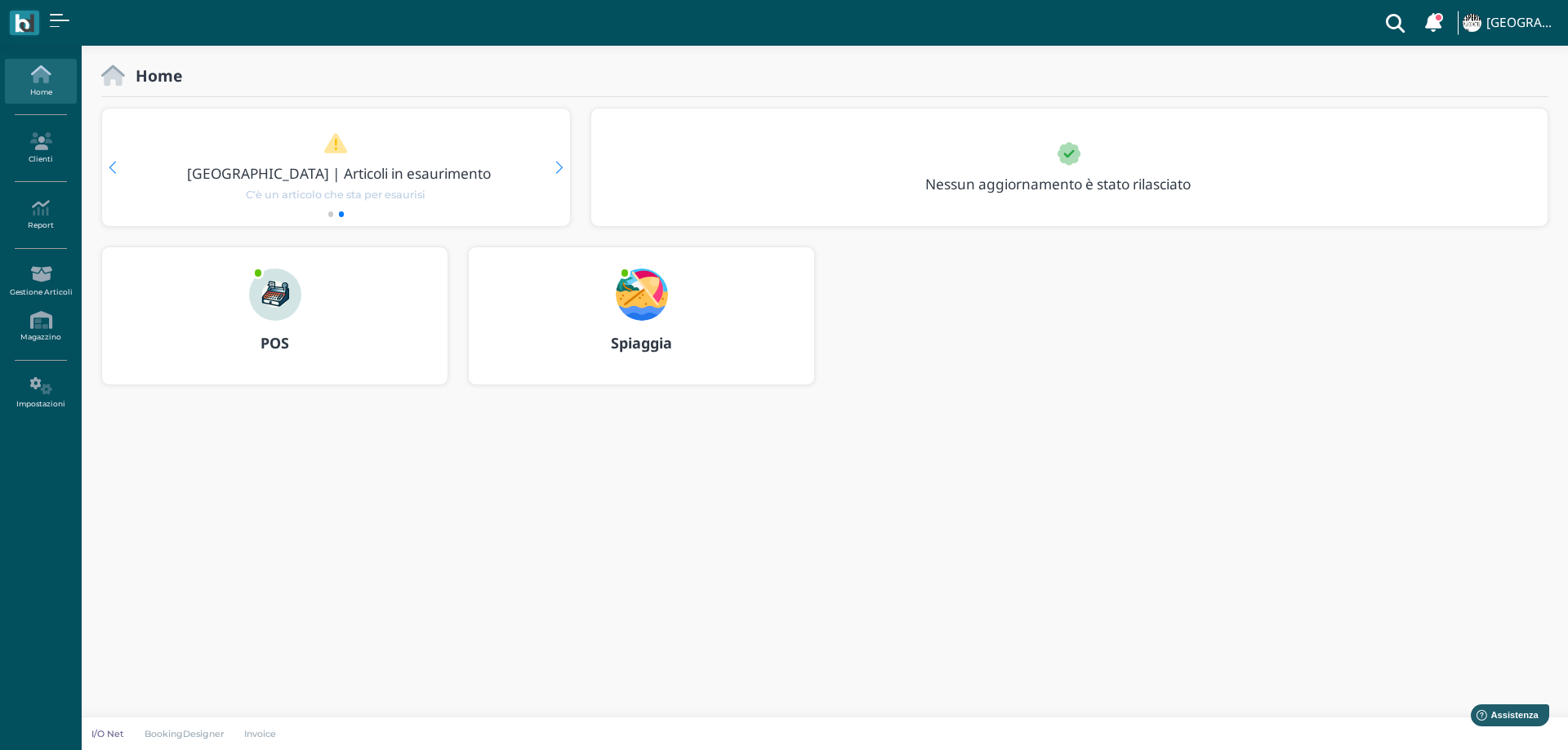
click at [639, 297] on img at bounding box center [642, 295] width 52 height 52
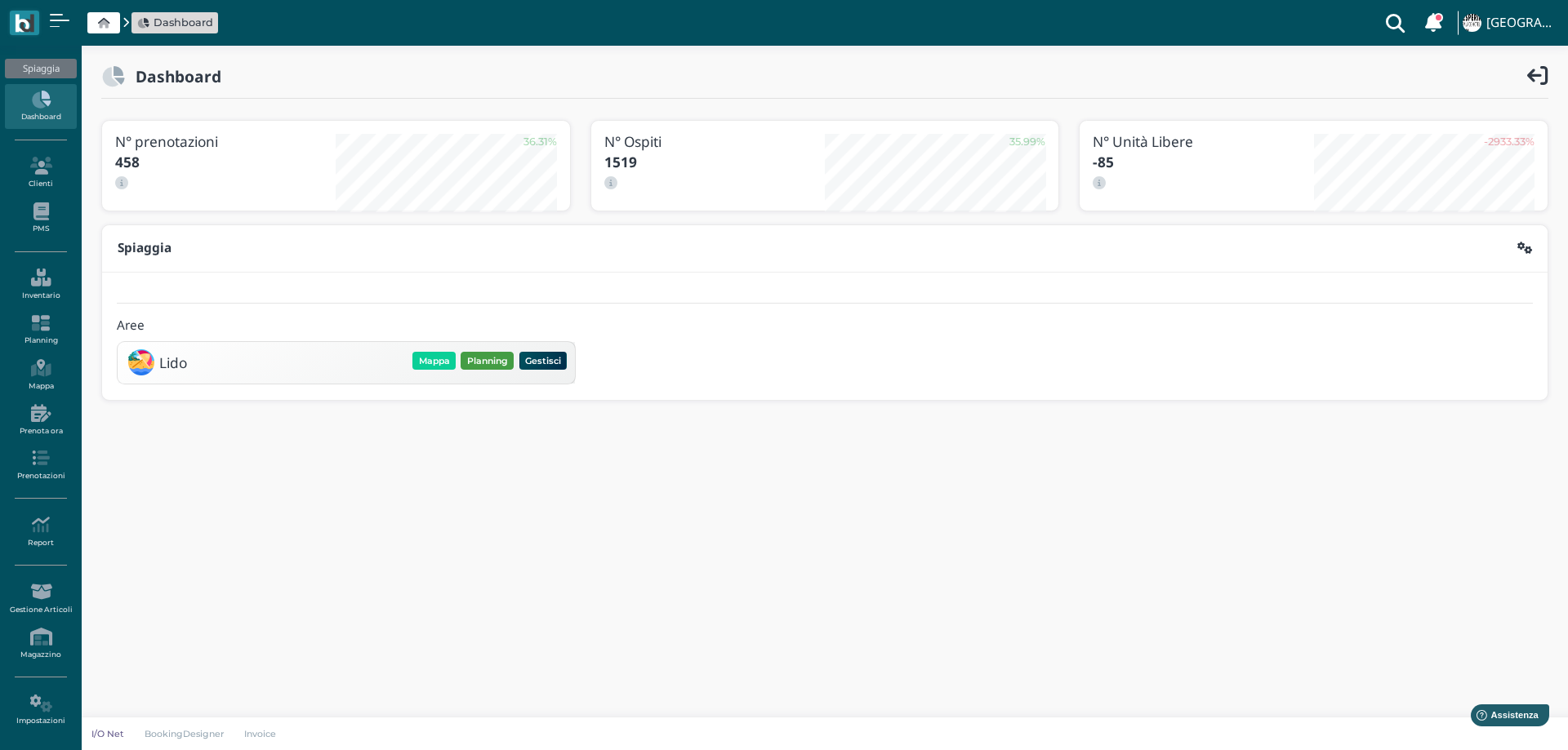
click at [477, 364] on button "Planning" at bounding box center [486, 360] width 53 height 18
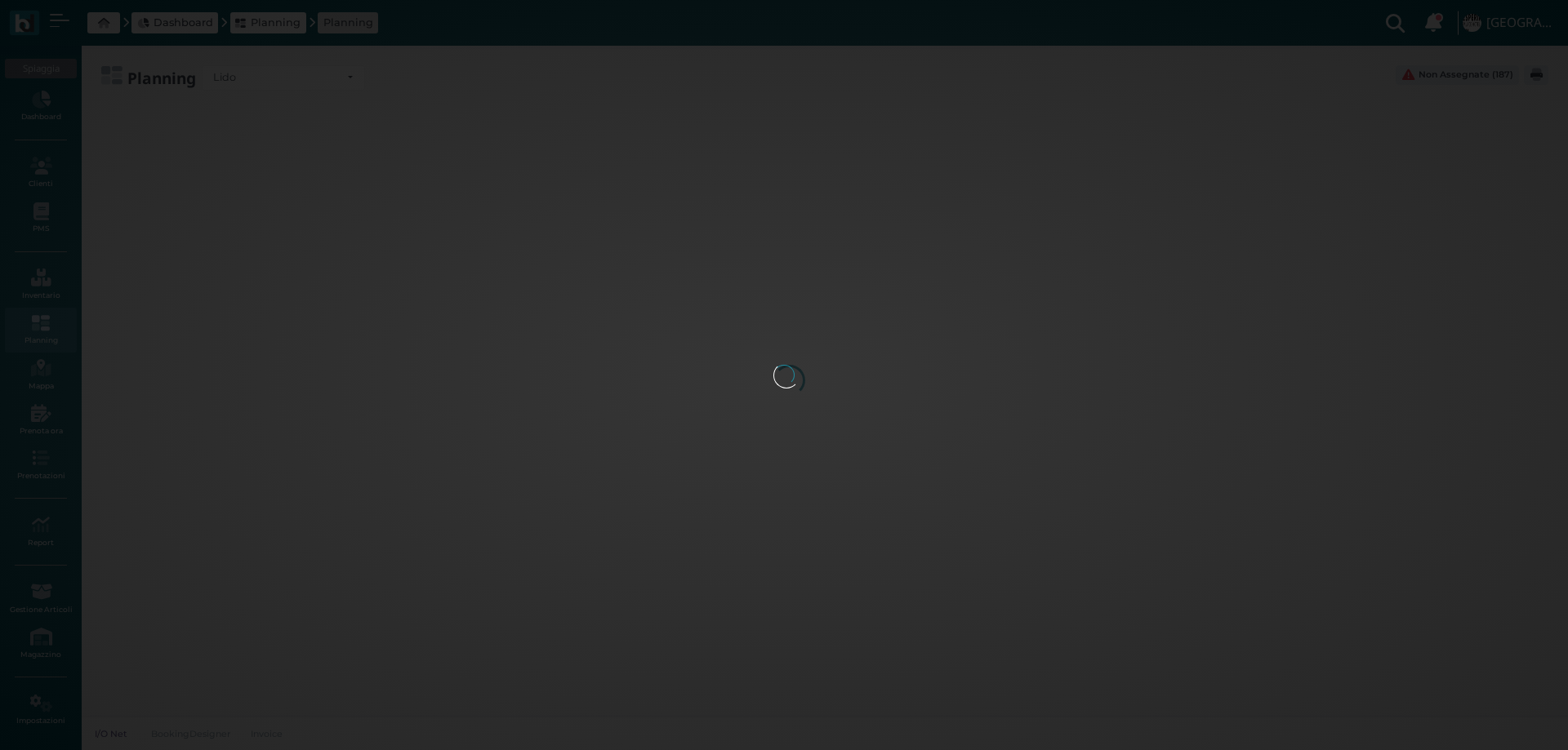
type input "3.8"
type input "55"
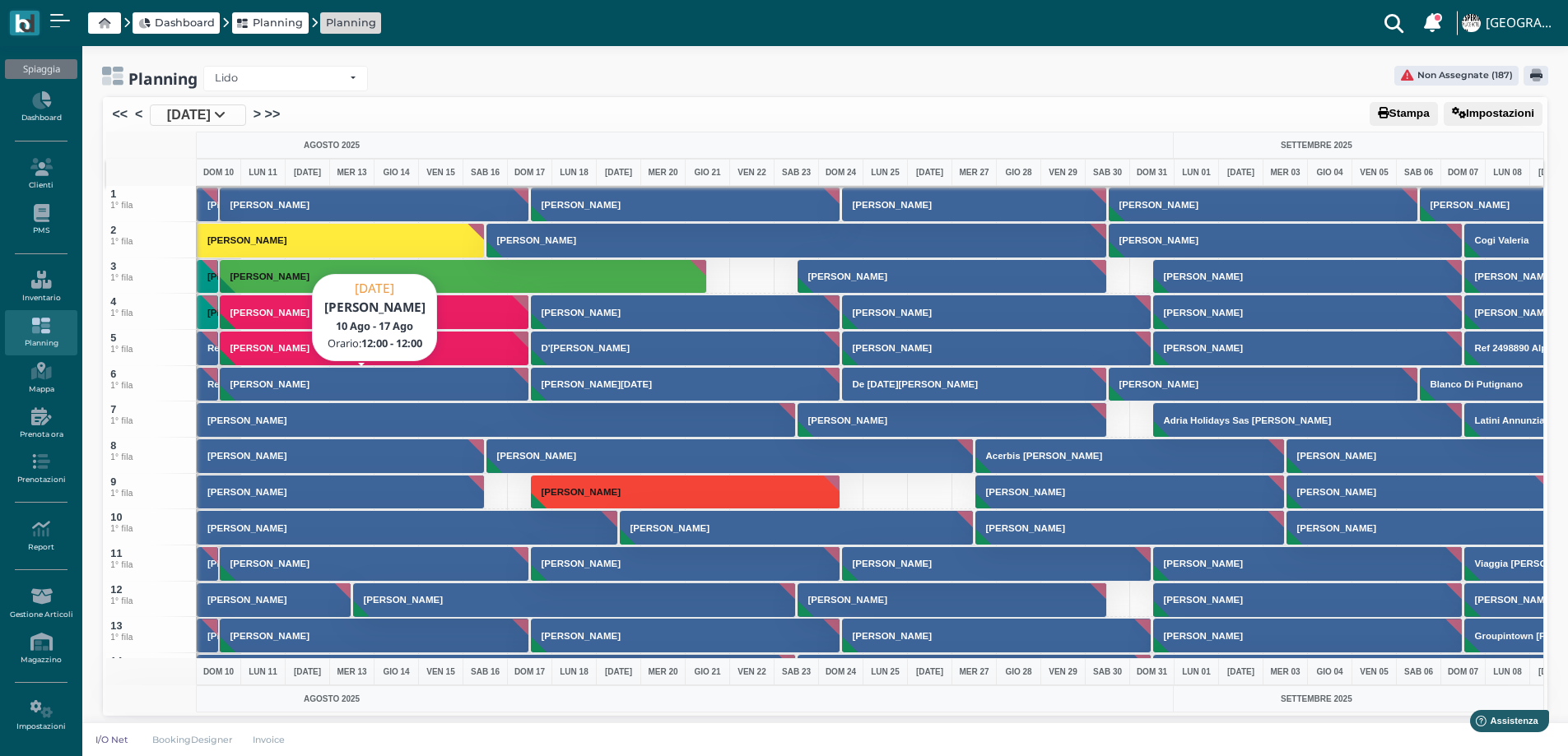
click at [329, 386] on button "[PERSON_NAME]" at bounding box center [375, 385] width 311 height 35
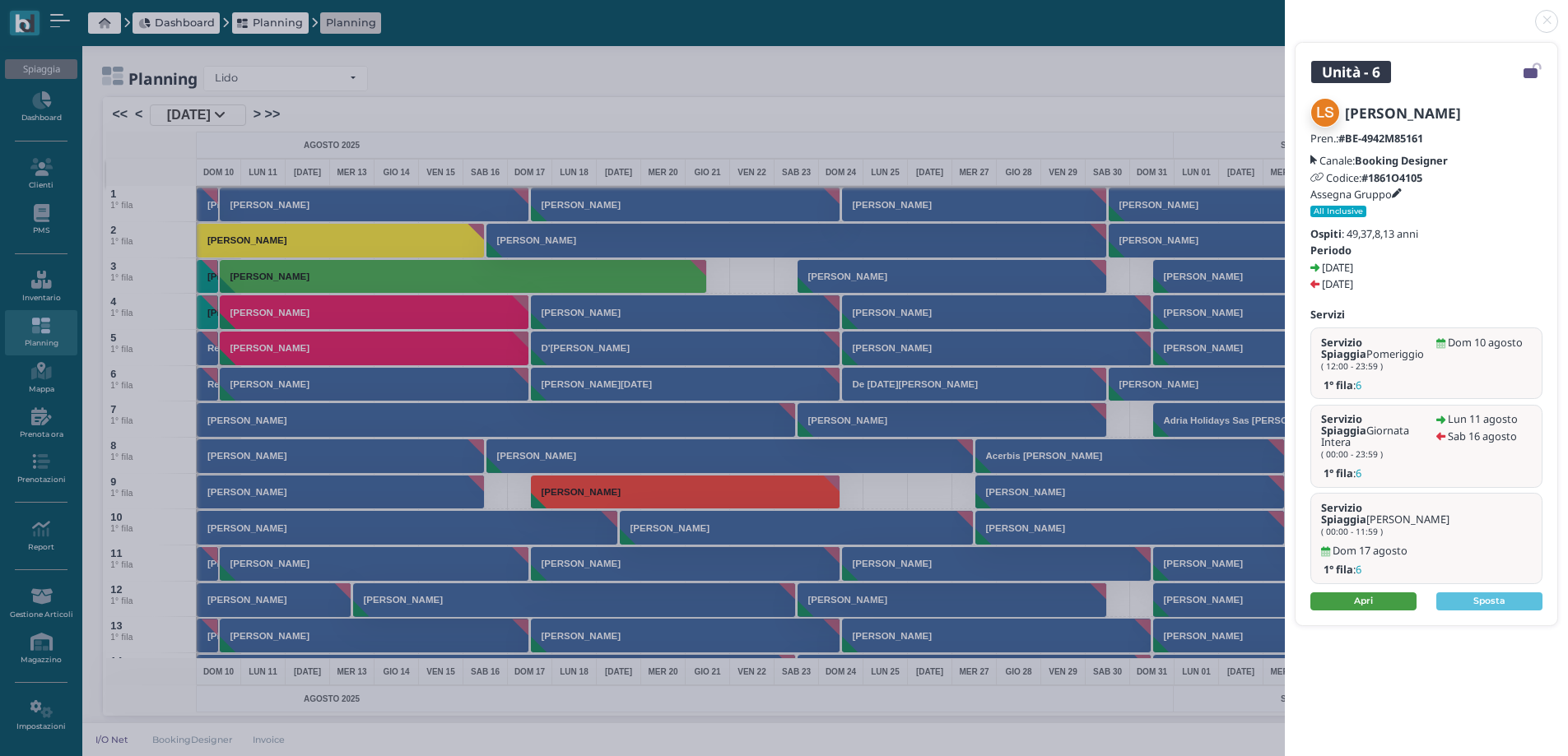
click at [1356, 593] on link "Apri" at bounding box center [1363, 602] width 106 height 19
drag, startPoint x: 1541, startPoint y: 25, endPoint x: 1502, endPoint y: 38, distance: 41.1
click at [1285, 12] on link at bounding box center [1285, 12] width 0 height 0
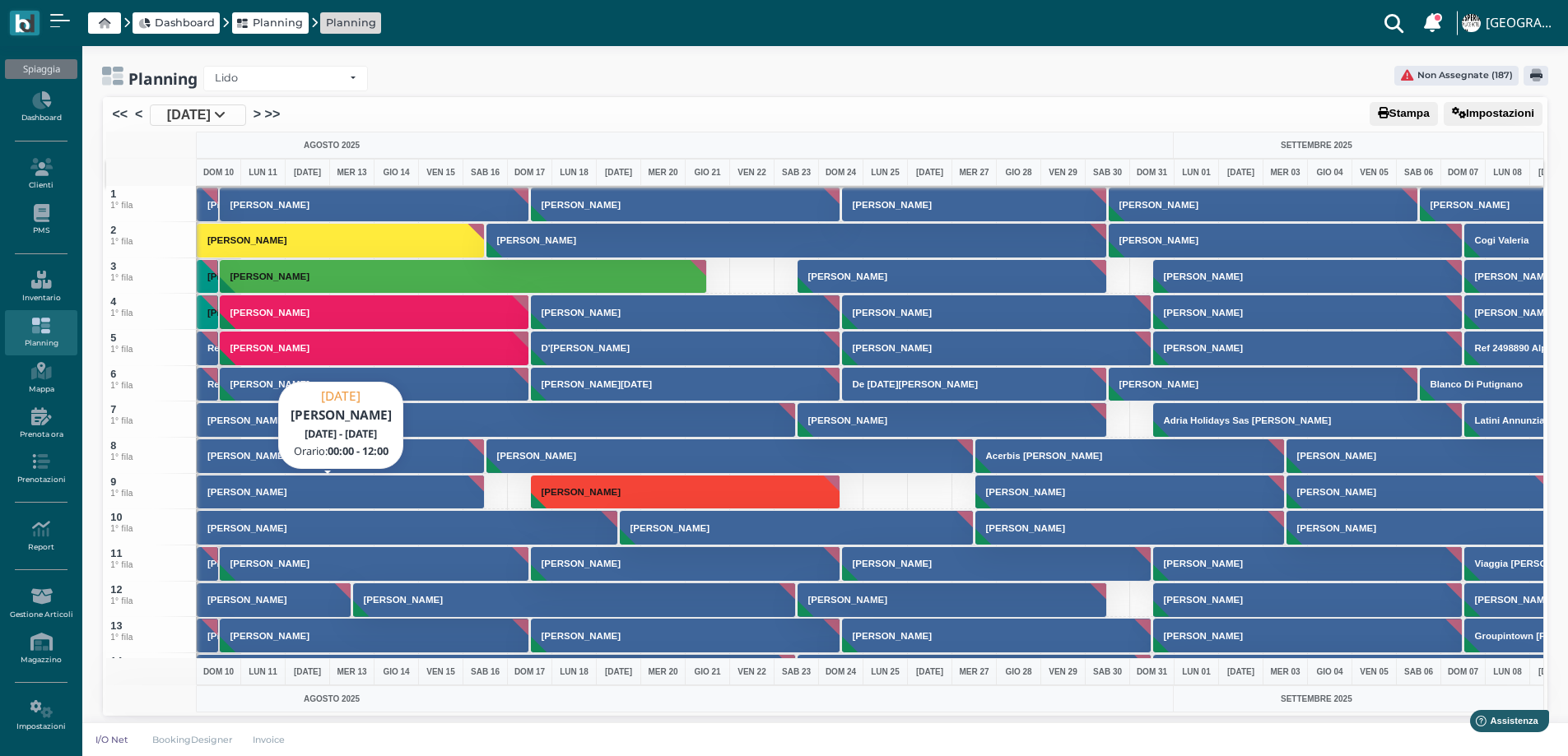
click at [216, 503] on button "[PERSON_NAME]" at bounding box center [340, 492] width 288 height 35
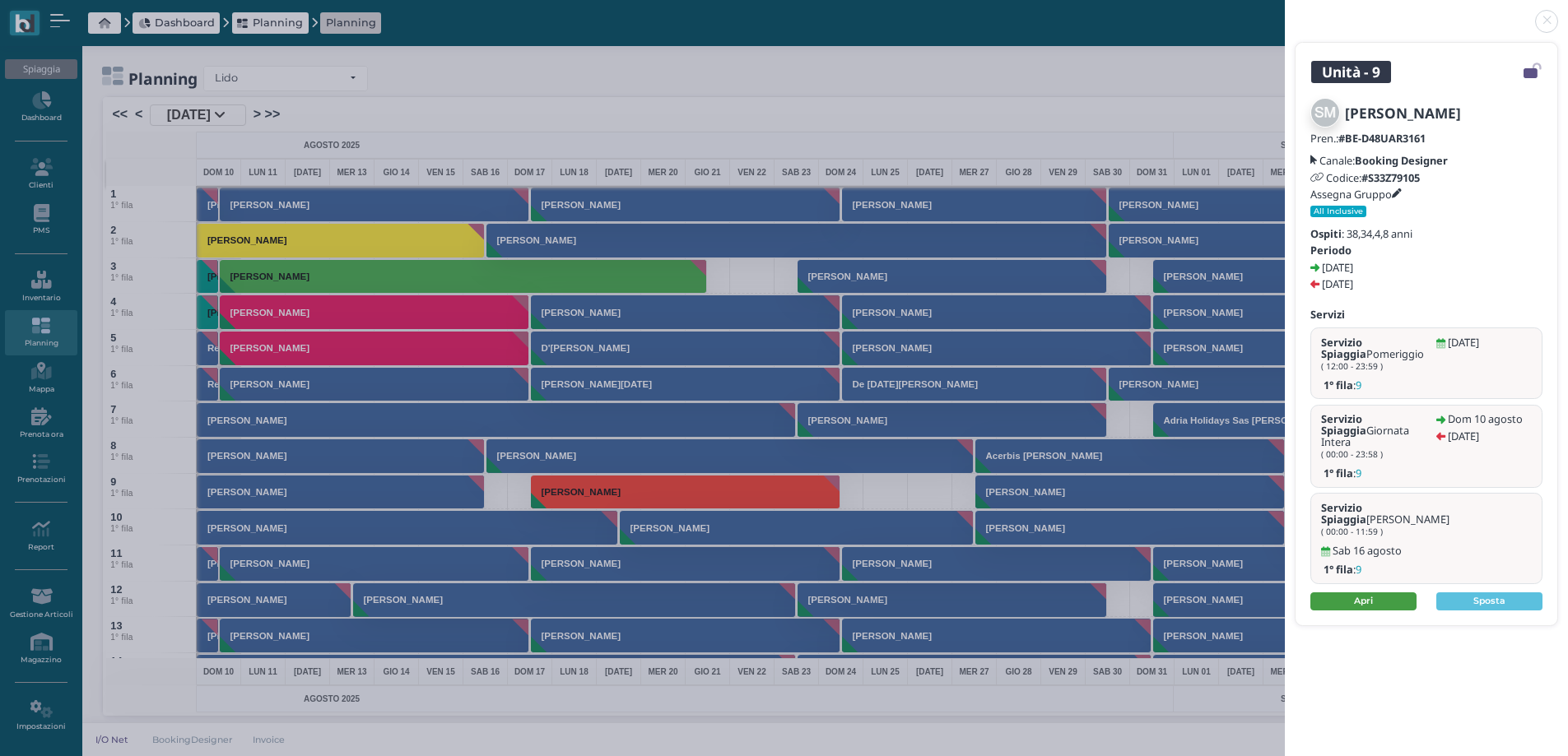
click at [1331, 593] on link "Apri" at bounding box center [1363, 602] width 106 height 19
click at [1285, 12] on link at bounding box center [1285, 12] width 0 height 0
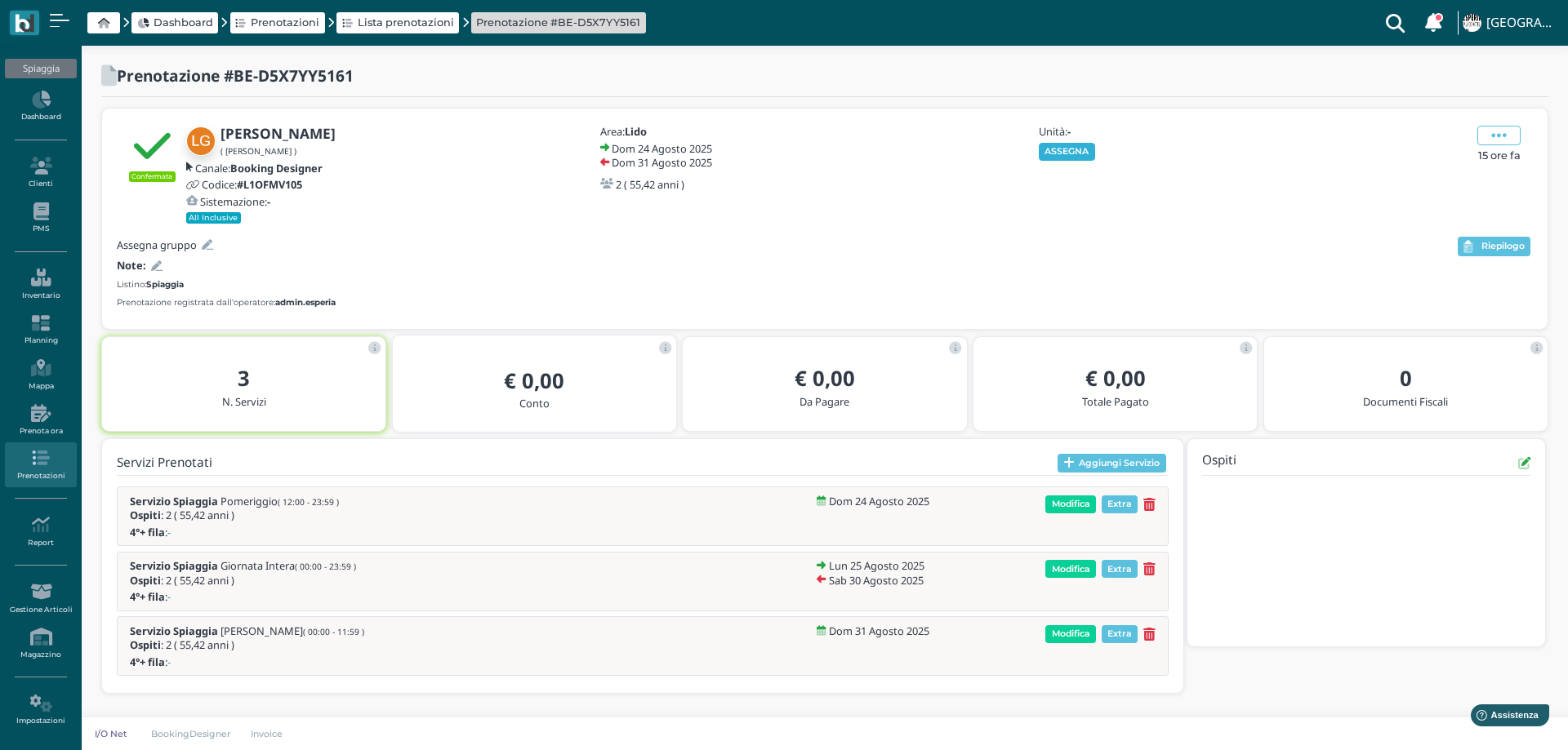
click at [1078, 151] on button "ASSEGNA" at bounding box center [1067, 151] width 56 height 18
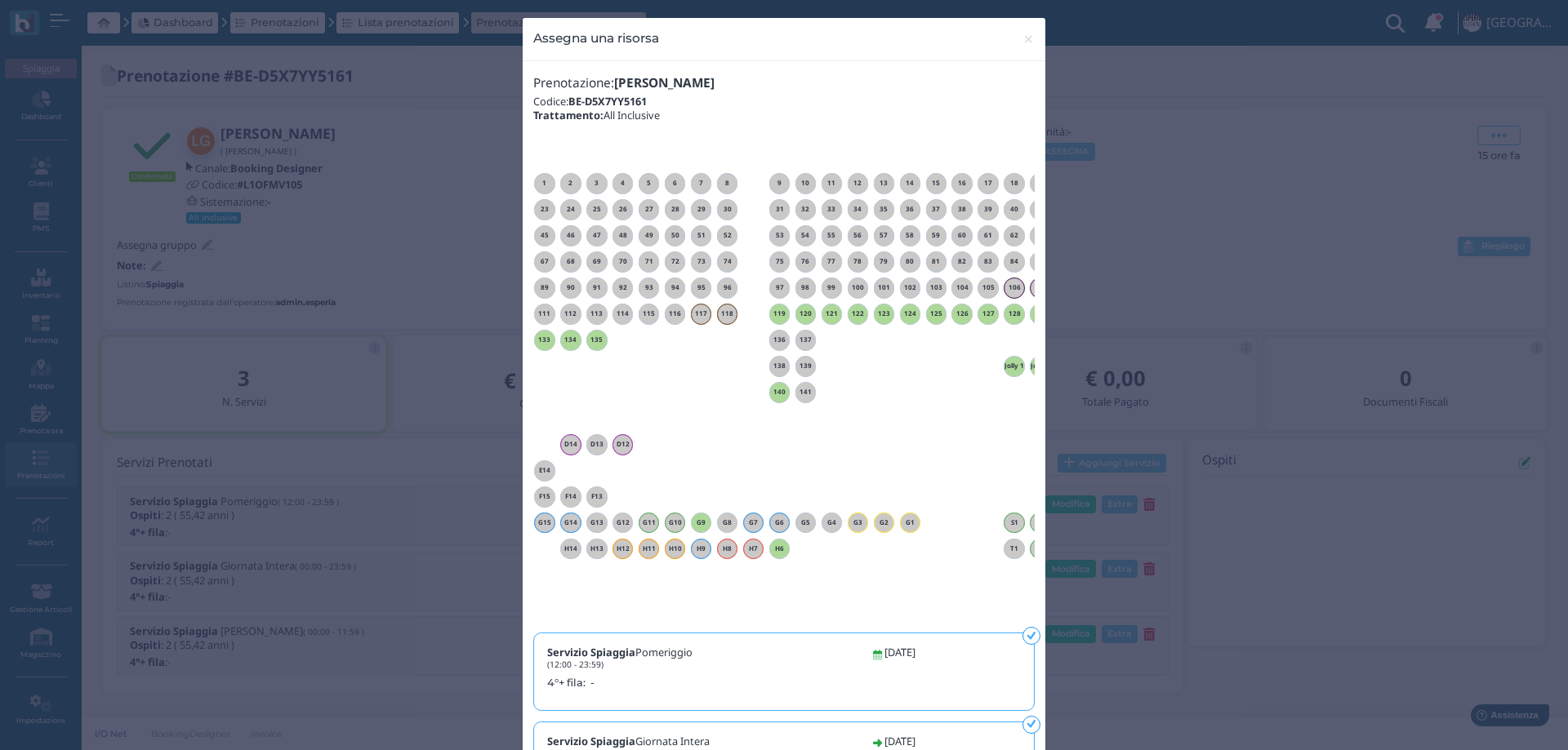
drag, startPoint x: 867, startPoint y: 618, endPoint x: 1014, endPoint y: 622, distance: 147.1
click at [1014, 619] on div "1 2 3 4 5 6 7 8 9 10 11 12 13 14 15 16 17 18" at bounding box center [783, 379] width 501 height 480
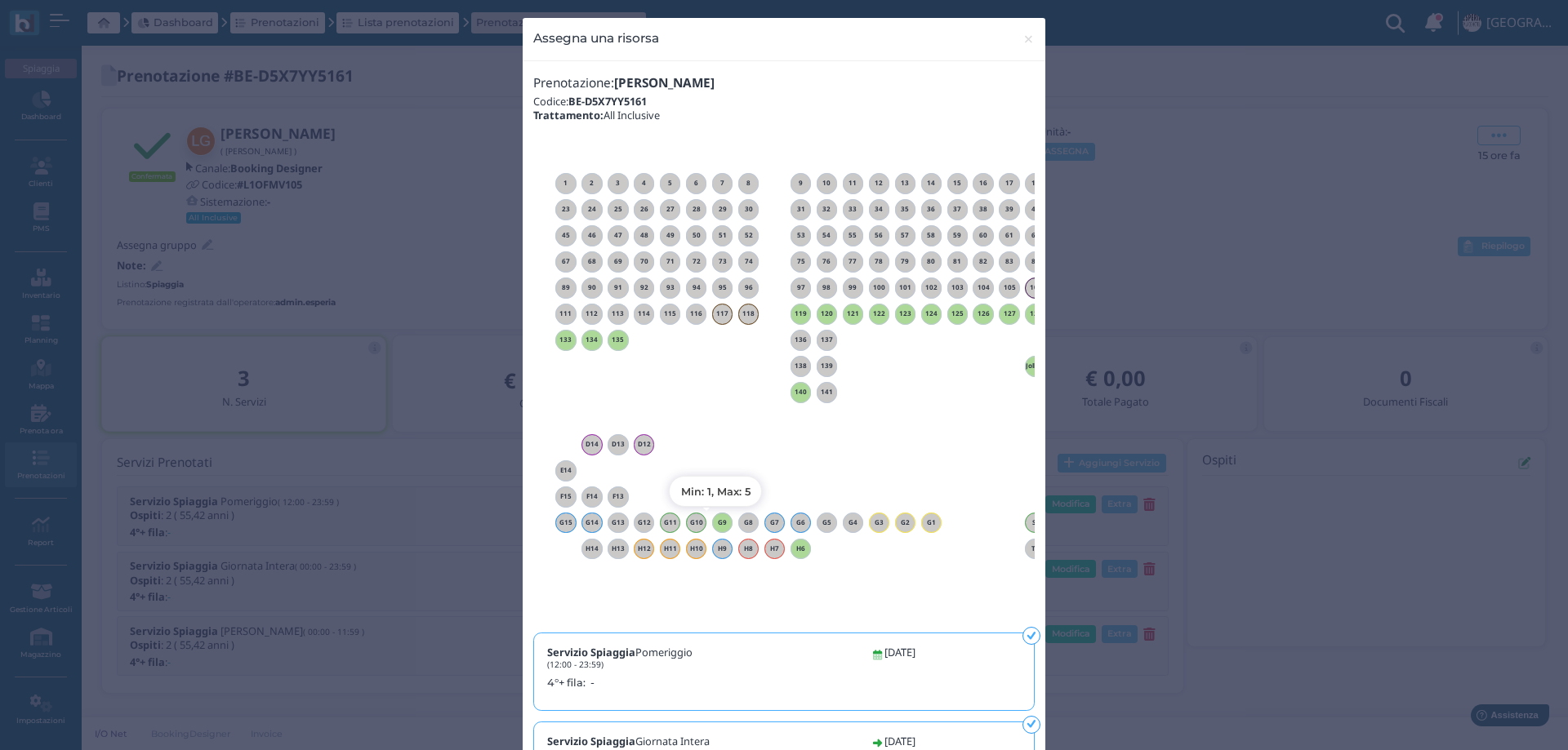
click at [713, 522] on h6 "G9" at bounding box center [723, 523] width 21 height 8
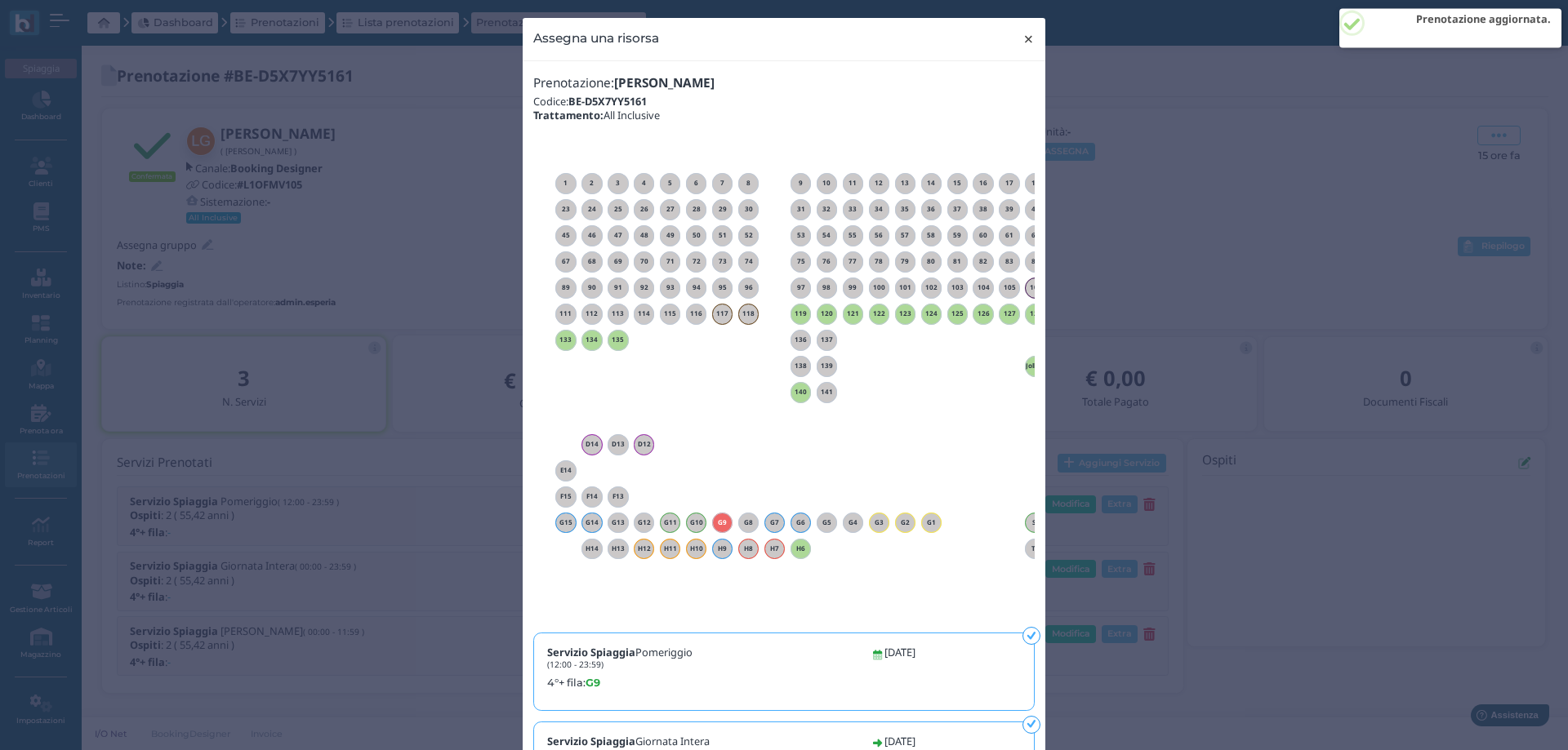
click at [1022, 40] on span "×" at bounding box center [1028, 39] width 13 height 21
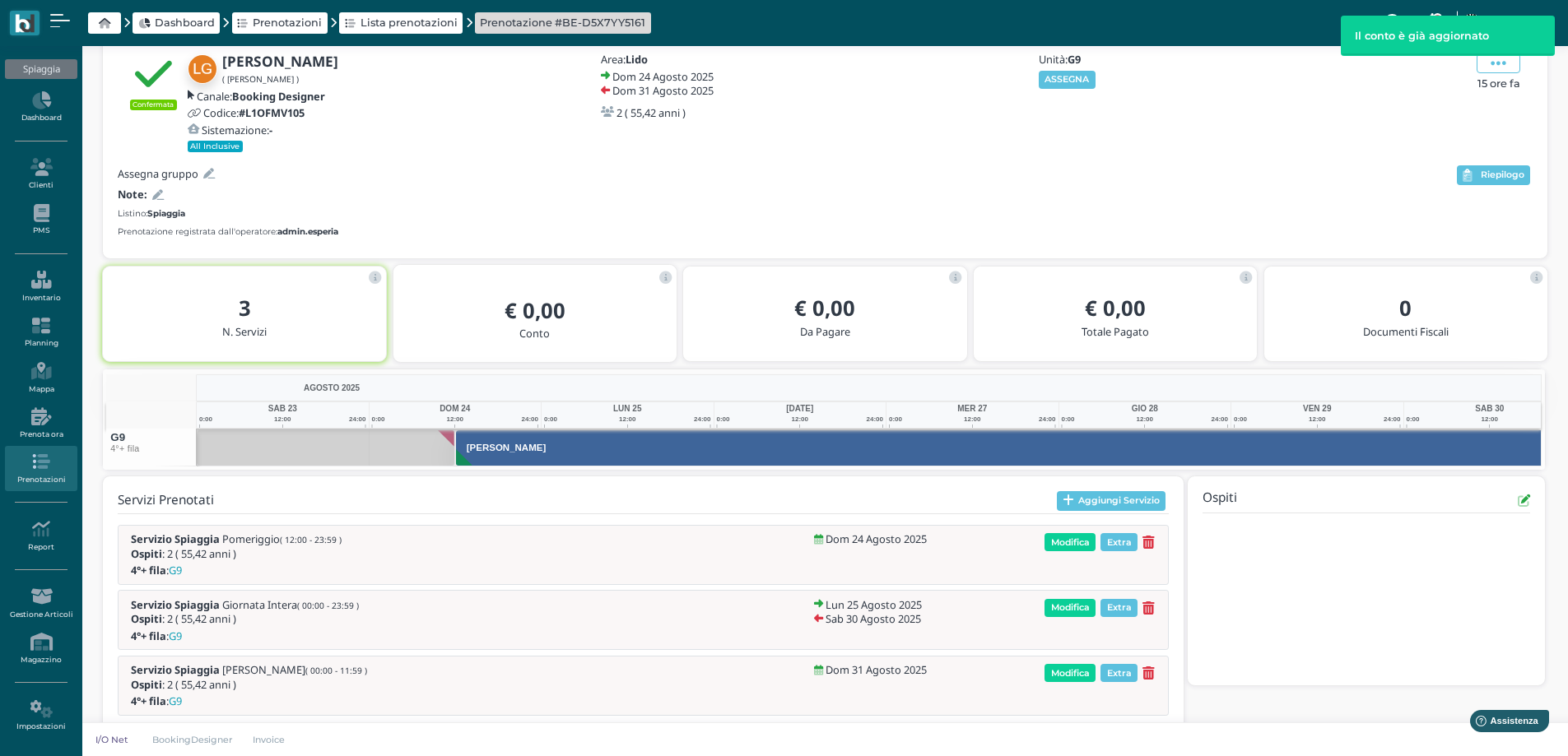
scroll to position [0, 119]
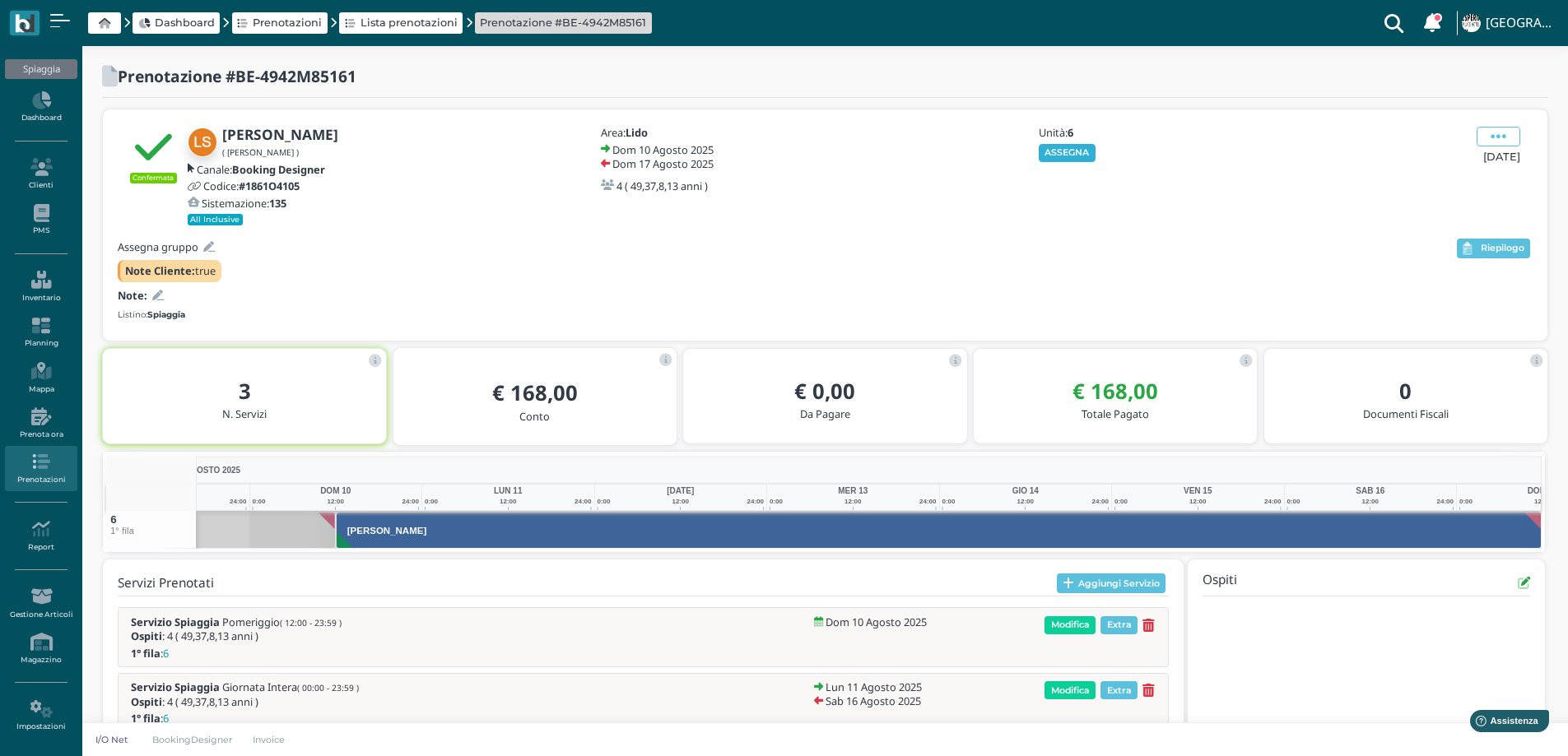
click at [1053, 154] on button "ASSEGNA" at bounding box center [1067, 152] width 57 height 19
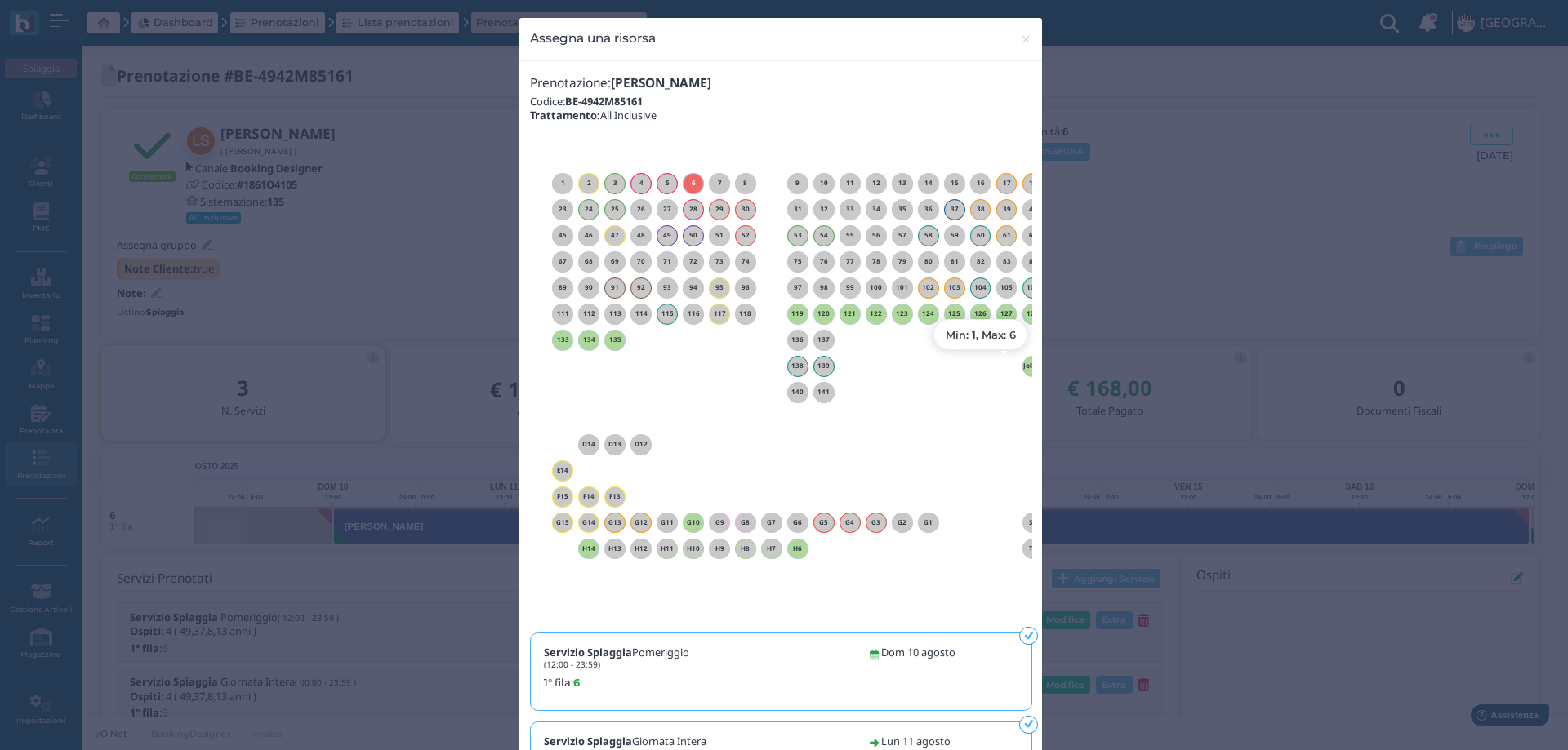
click at [1022, 363] on h6 "Jolly 1" at bounding box center [1033, 366] width 21 height 8
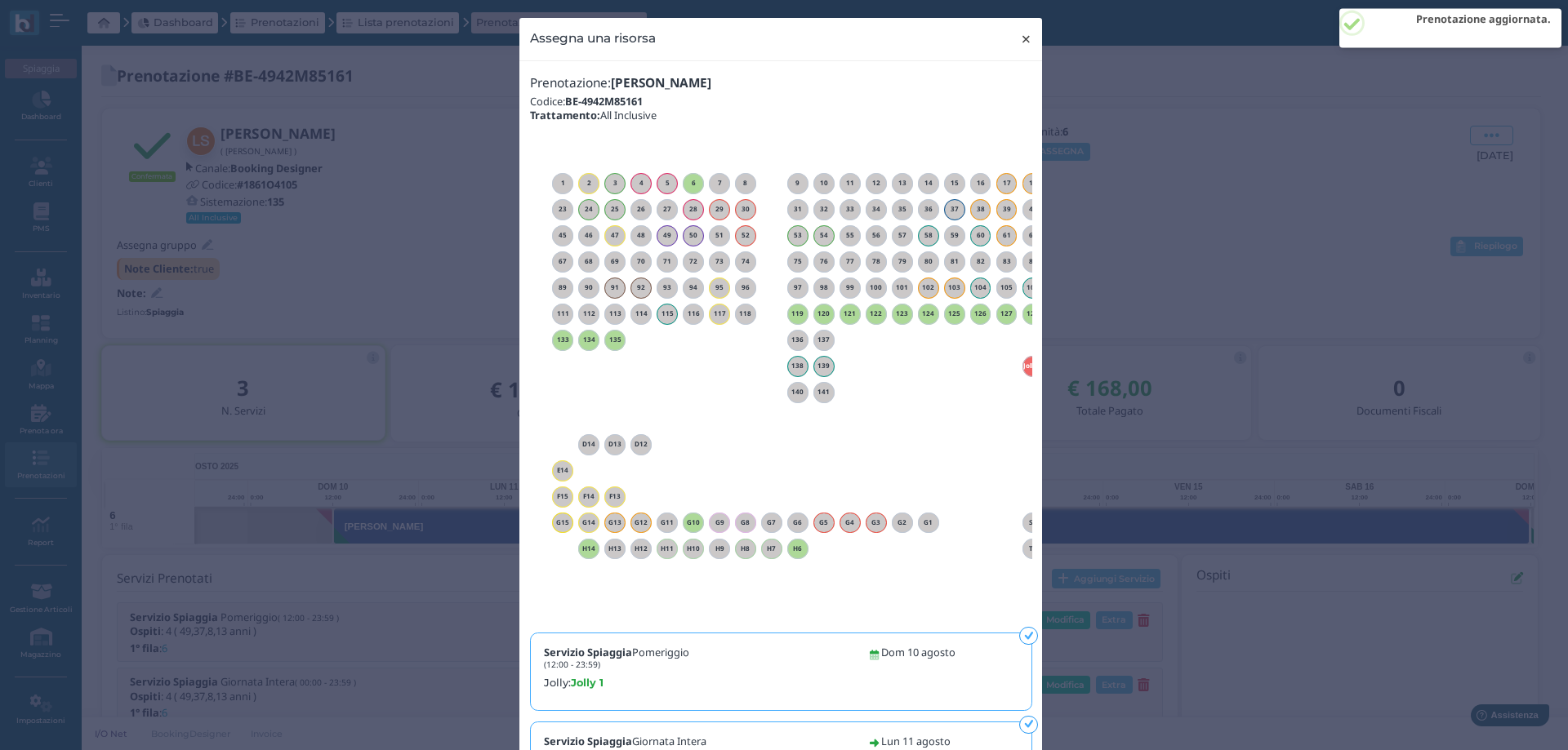
click at [1019, 43] on span "×" at bounding box center [1025, 39] width 13 height 21
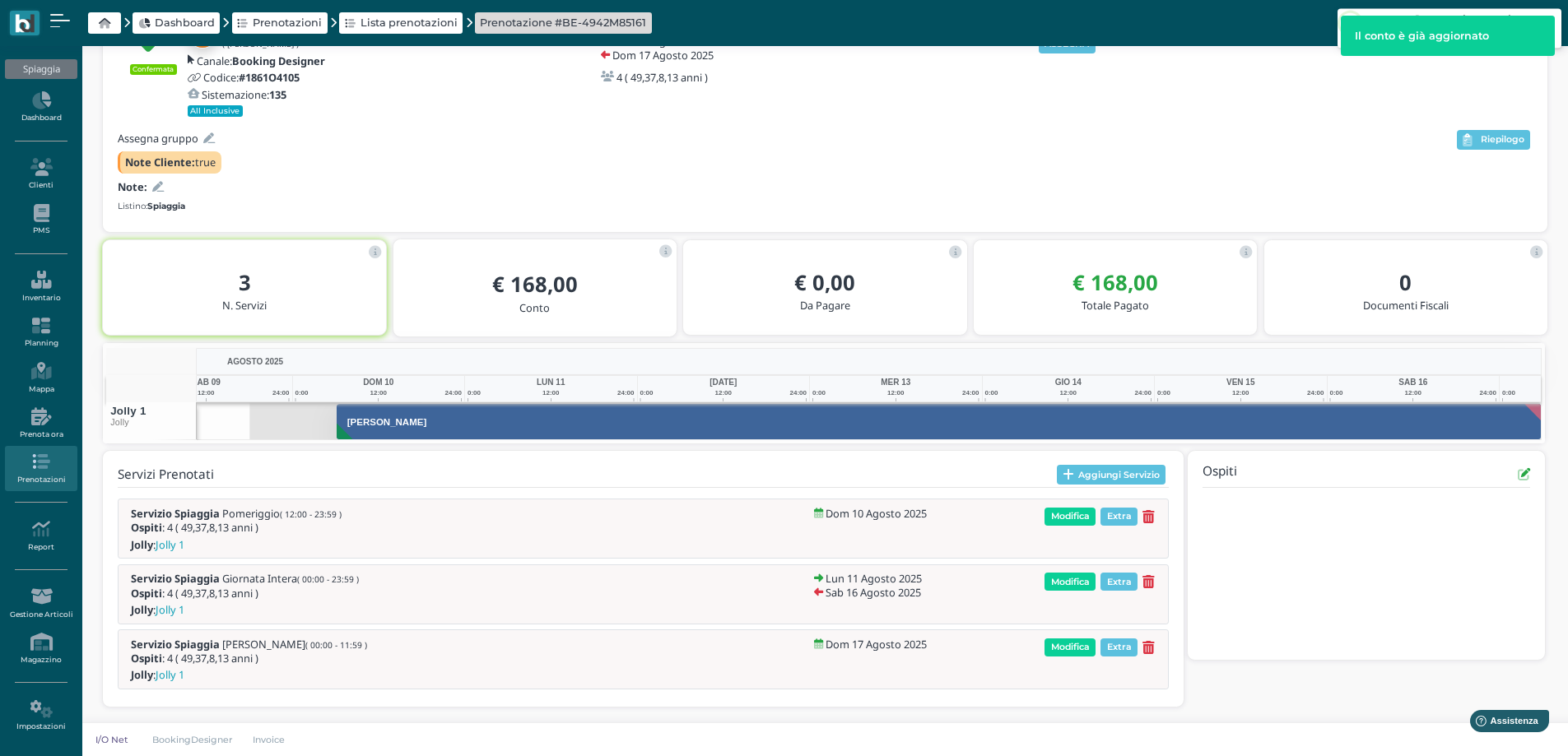
scroll to position [0, 119]
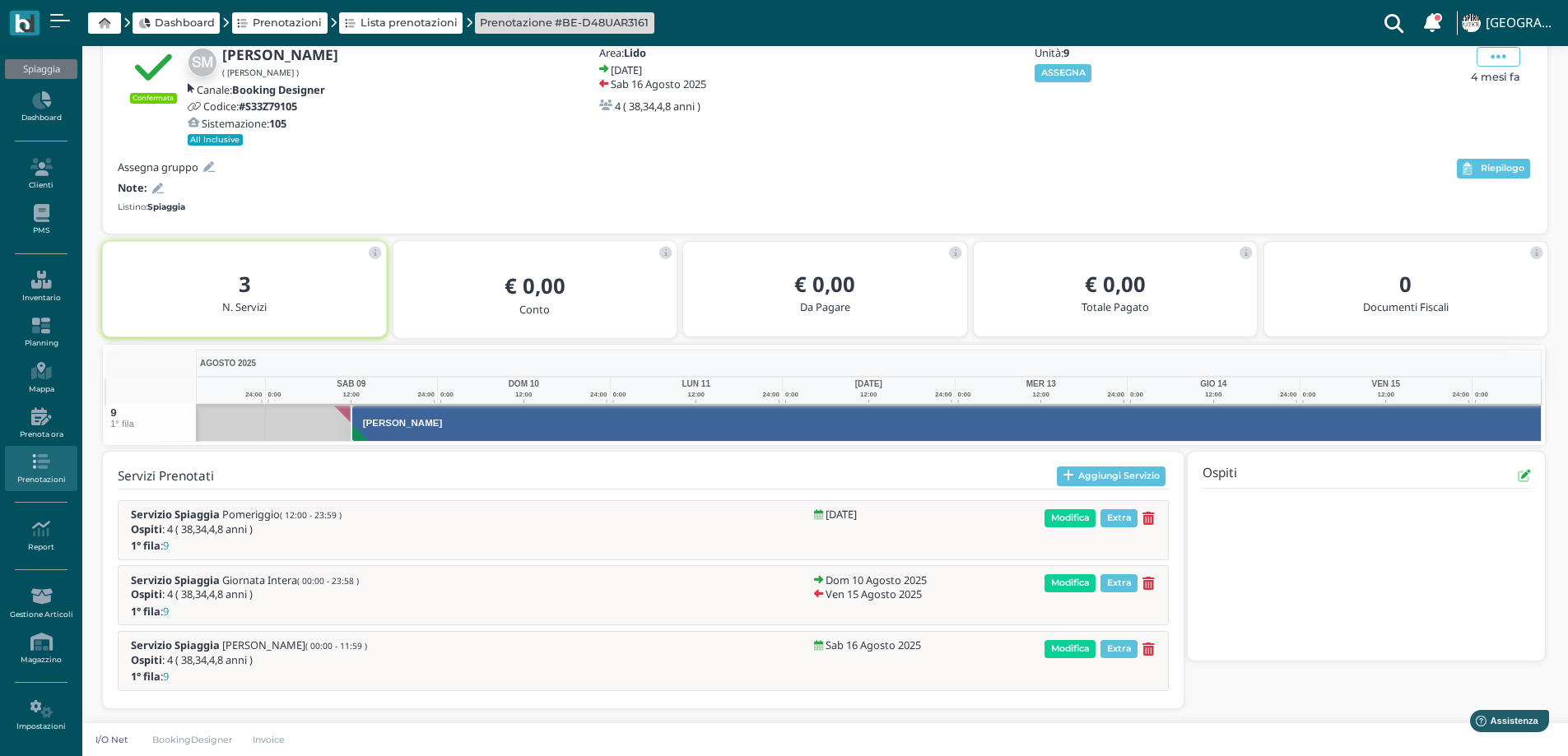
scroll to position [0, 119]
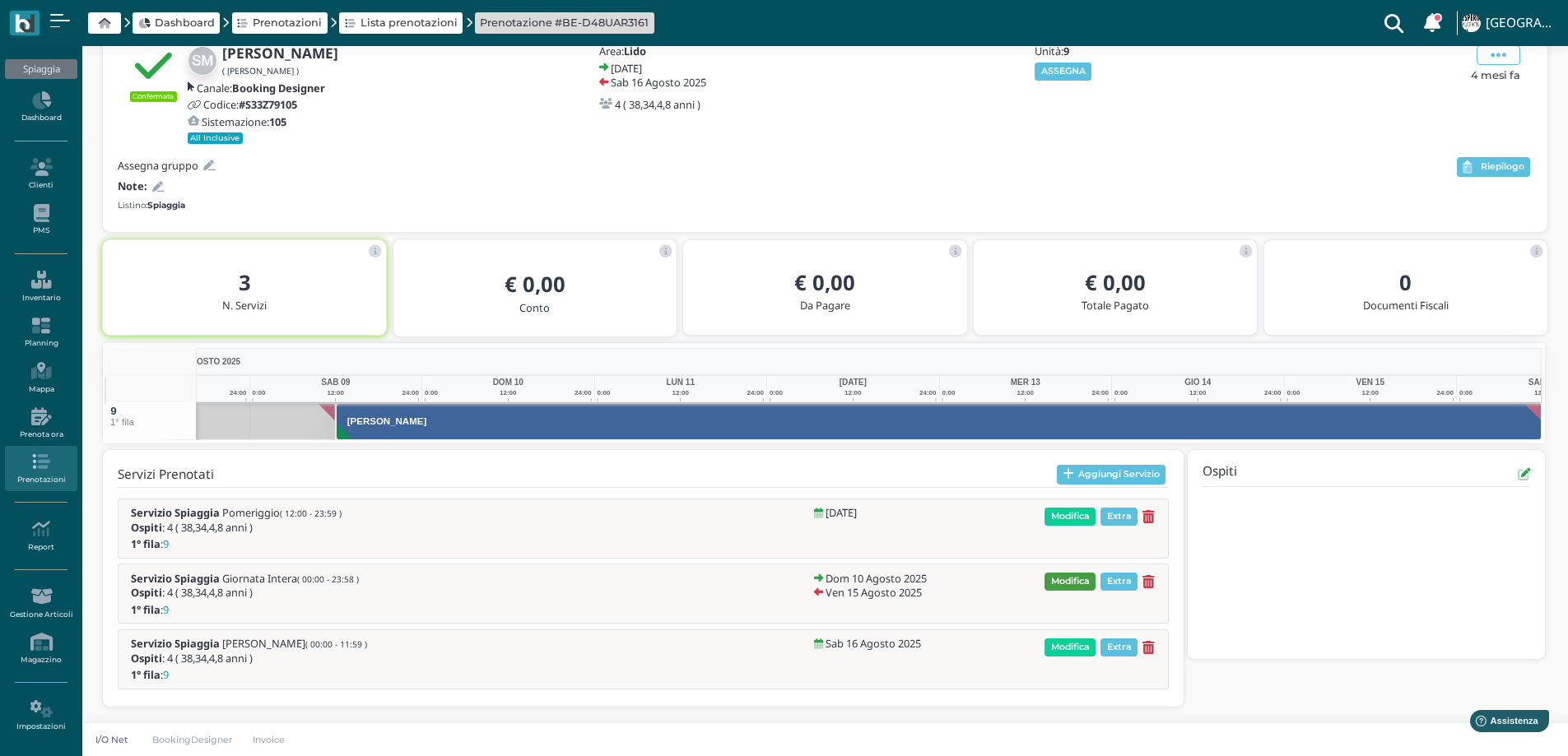
click at [1074, 574] on span "Modifica" at bounding box center [1070, 581] width 51 height 19
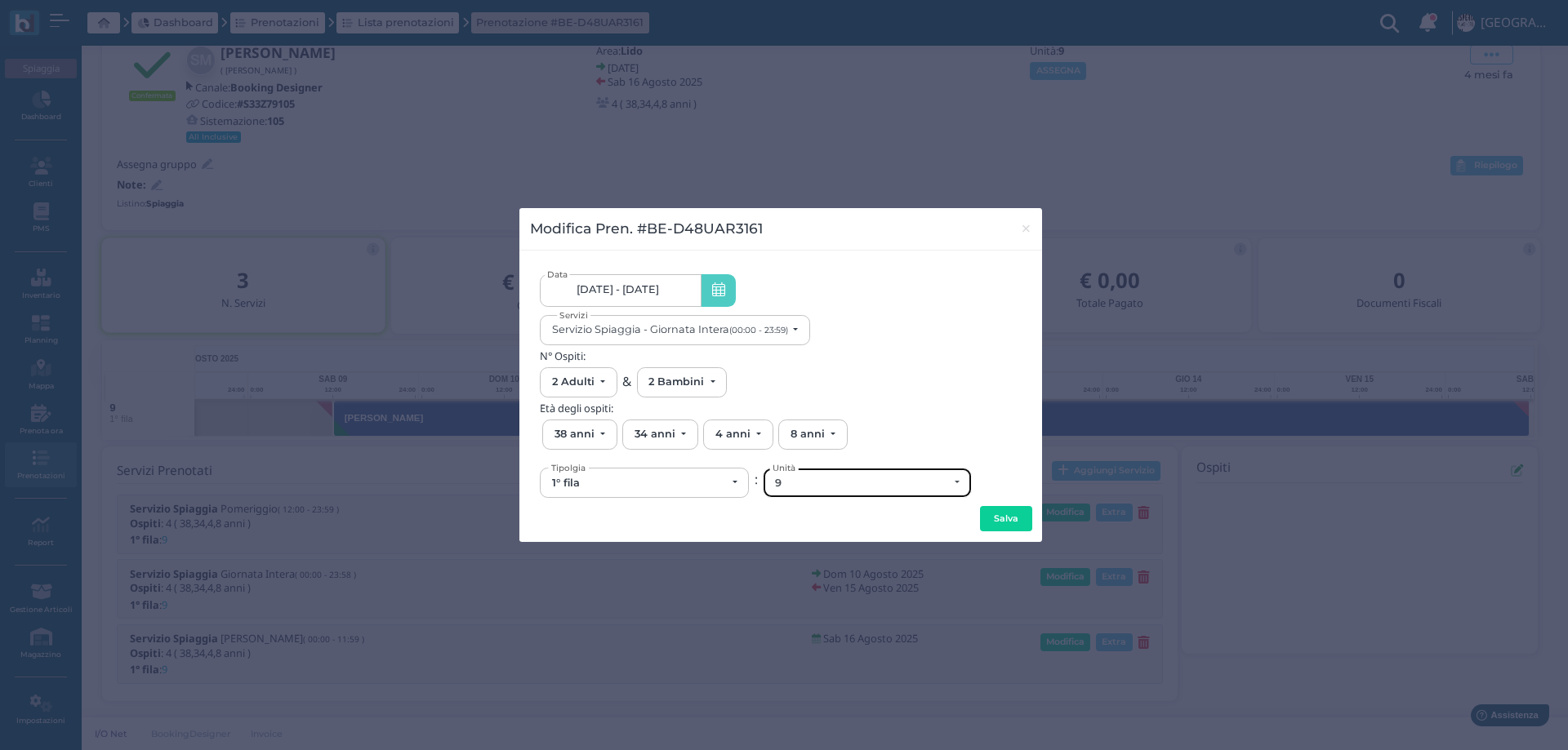
click at [806, 487] on div "9" at bounding box center [862, 483] width 173 height 13
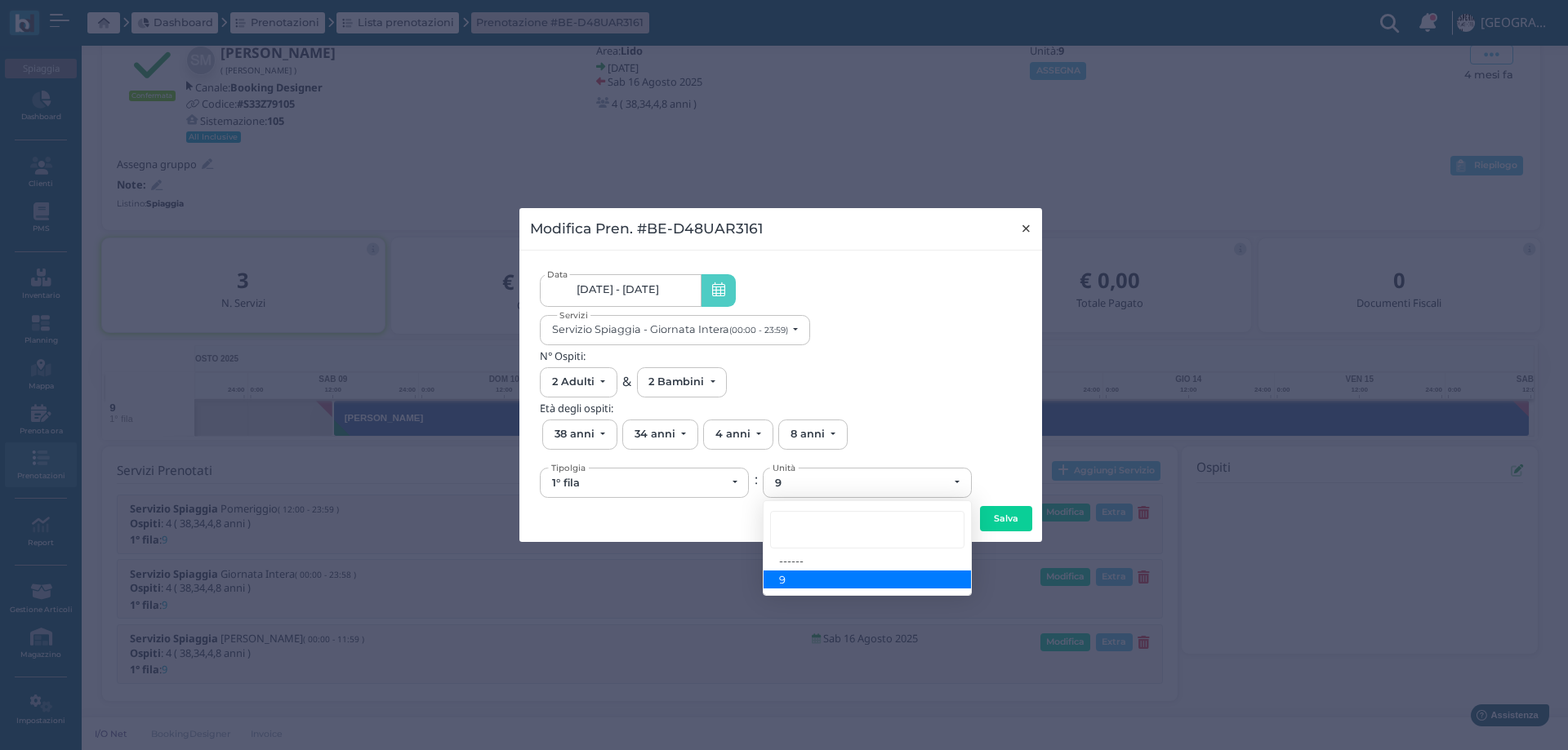
click at [1020, 229] on span "×" at bounding box center [1025, 229] width 13 height 21
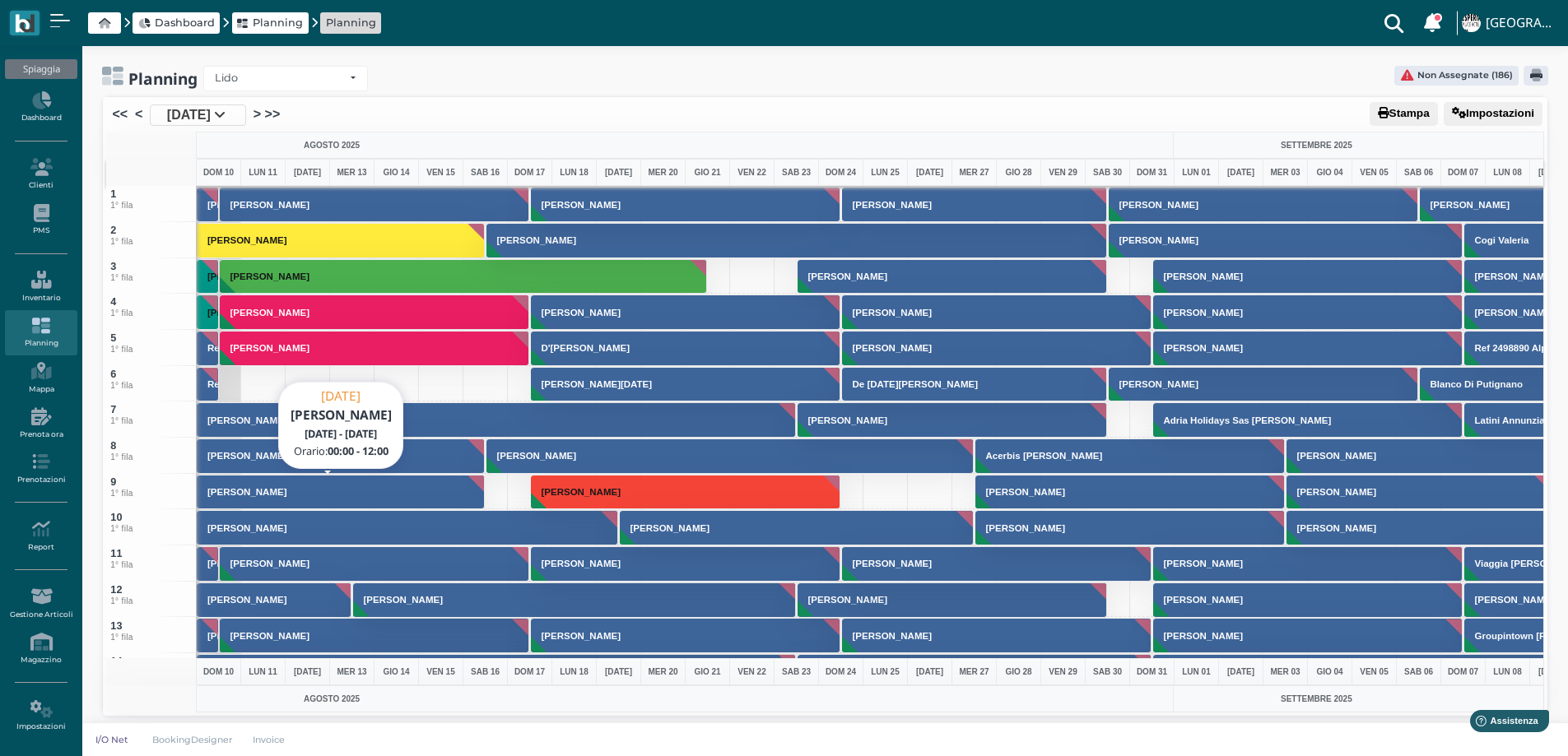
click at [335, 491] on button "Sposito Miriam" at bounding box center [340, 492] width 288 height 35
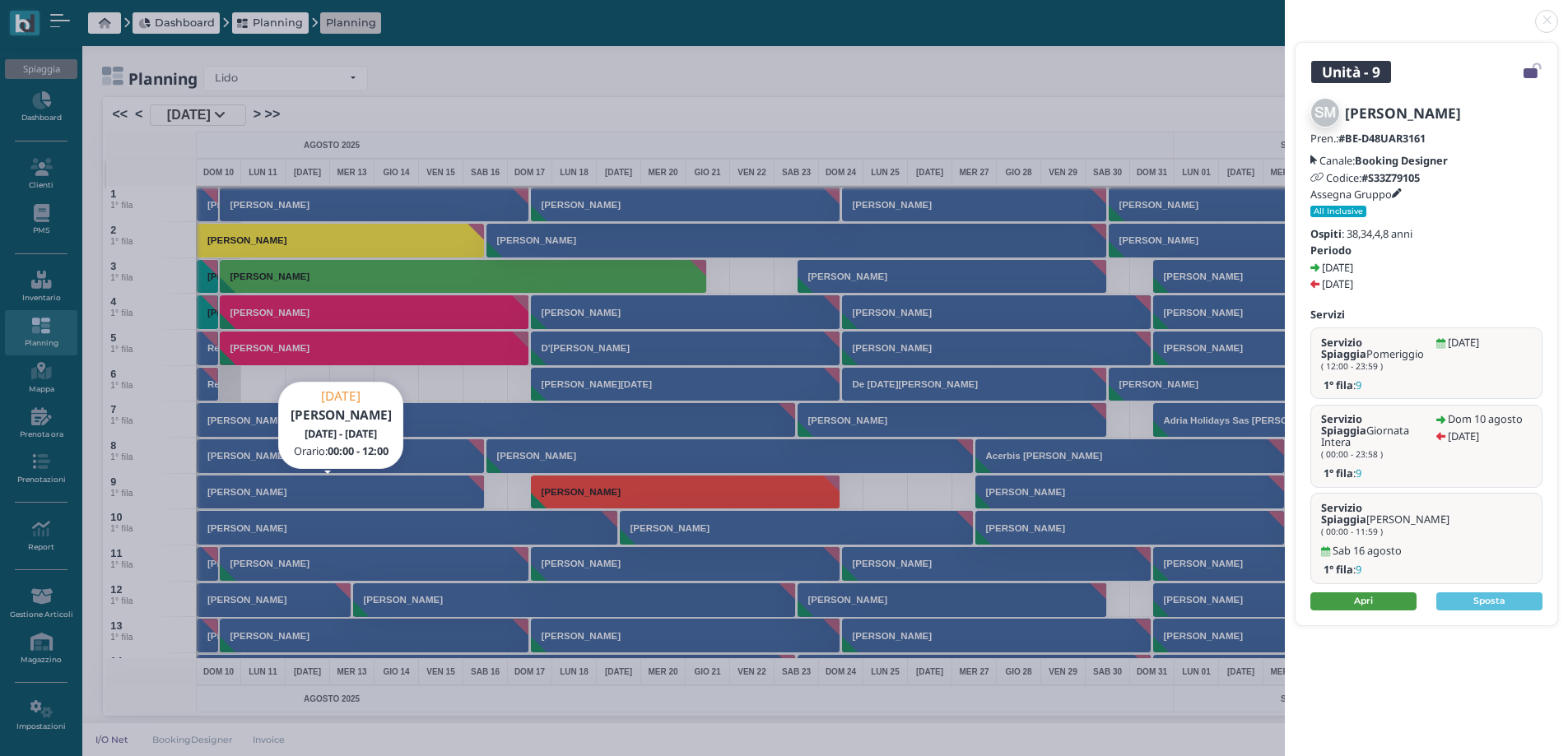
click at [1325, 593] on link "Apri" at bounding box center [1363, 602] width 106 height 19
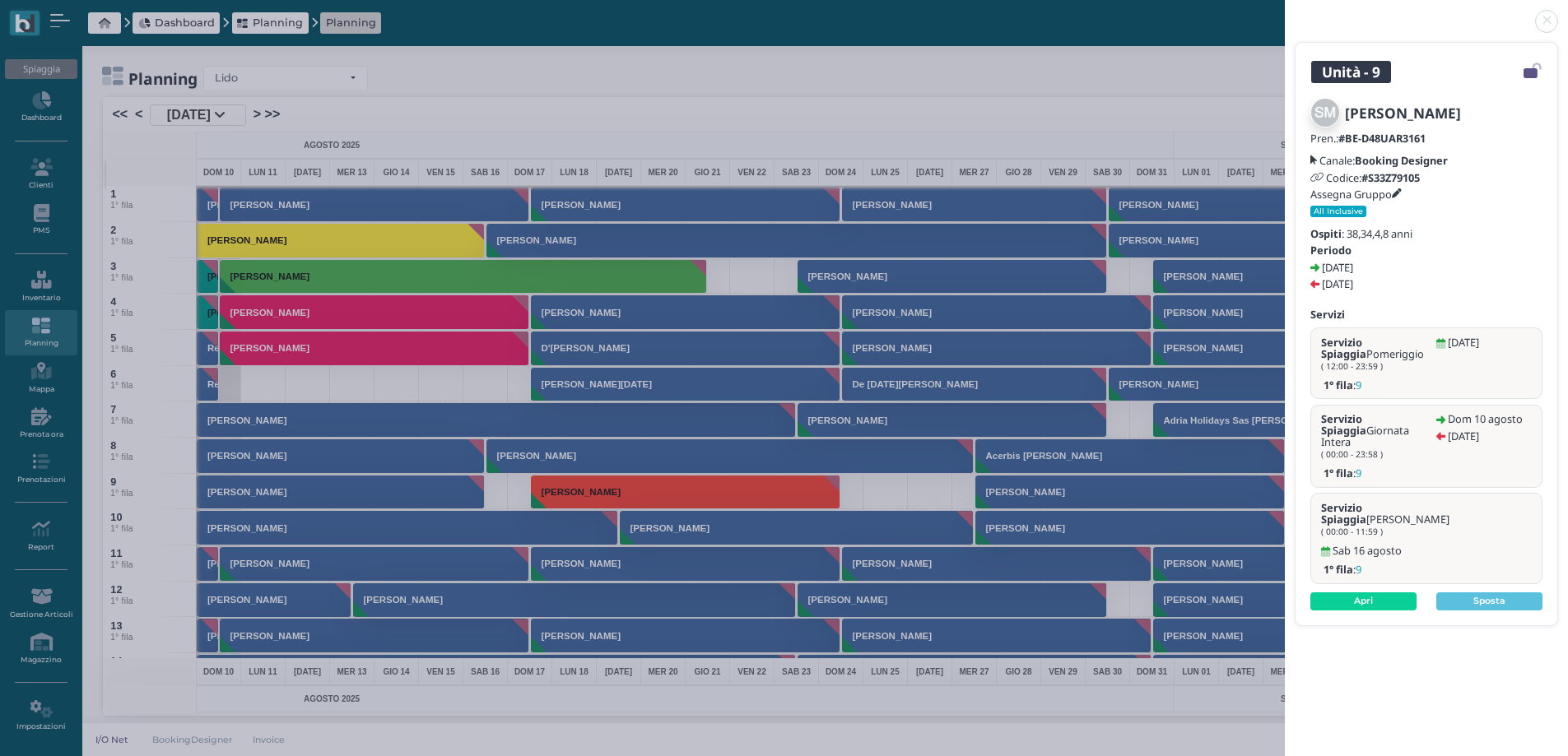
click at [1285, 12] on link at bounding box center [1285, 12] width 0 height 0
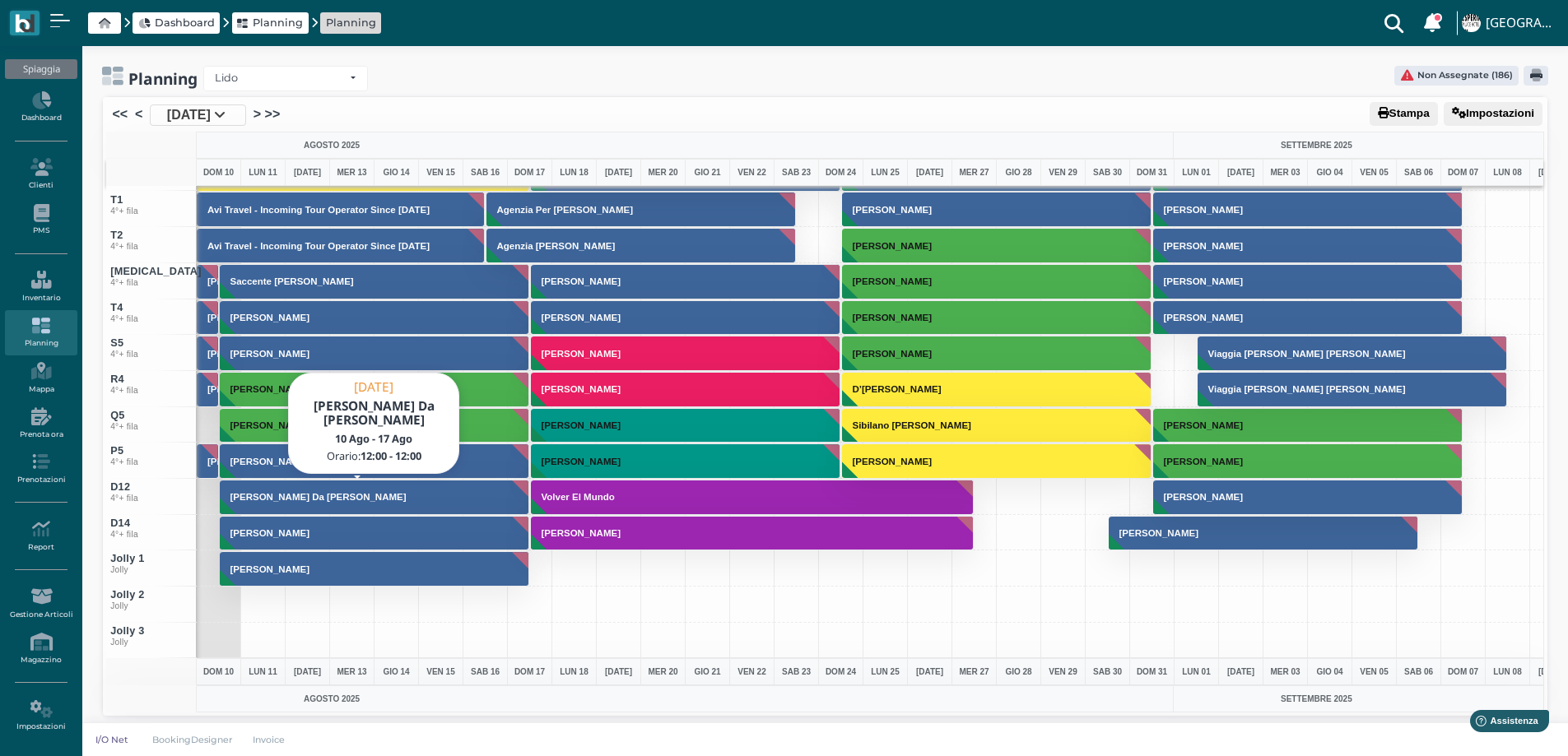
scroll to position [3, 0]
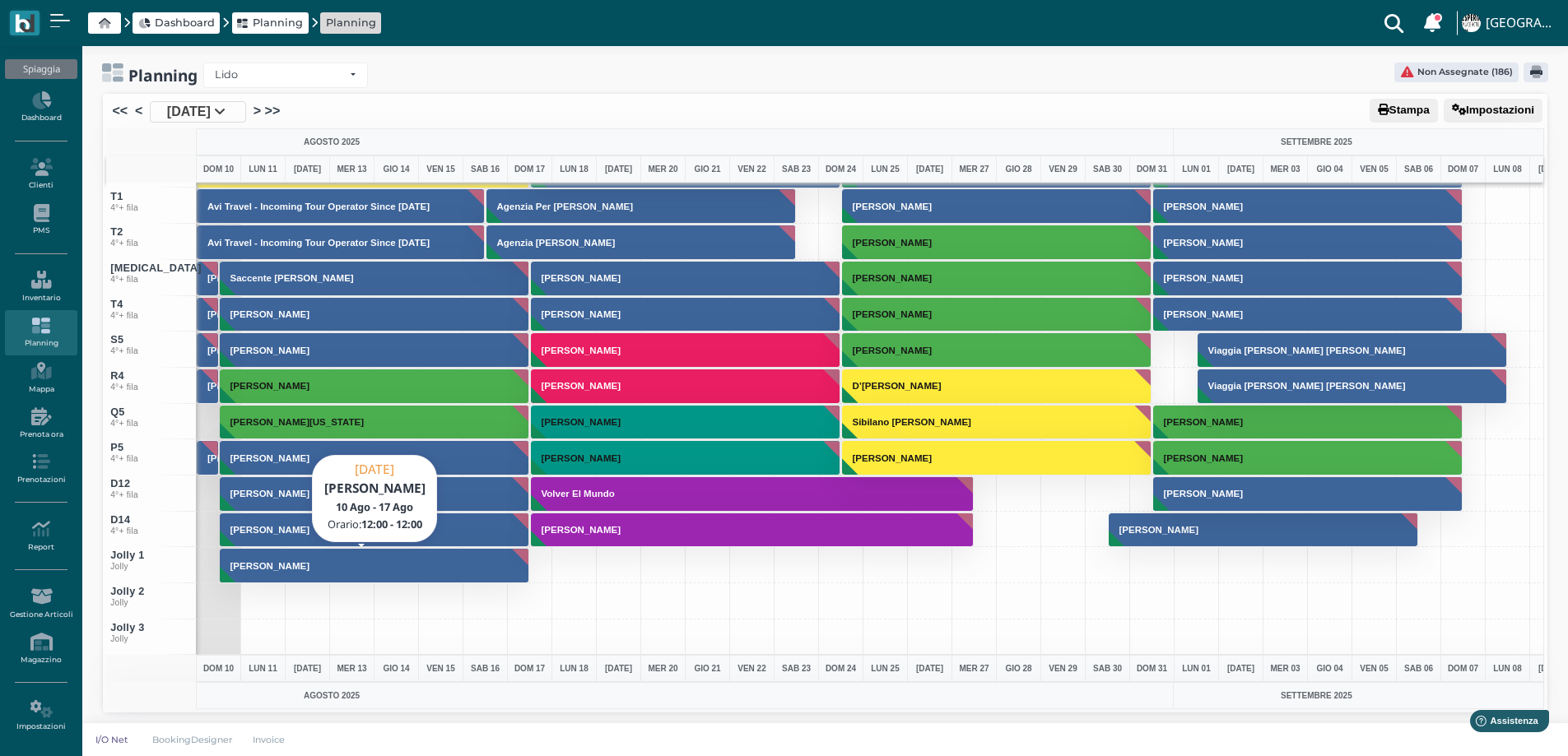
click at [239, 572] on button "[PERSON_NAME]" at bounding box center [375, 566] width 311 height 35
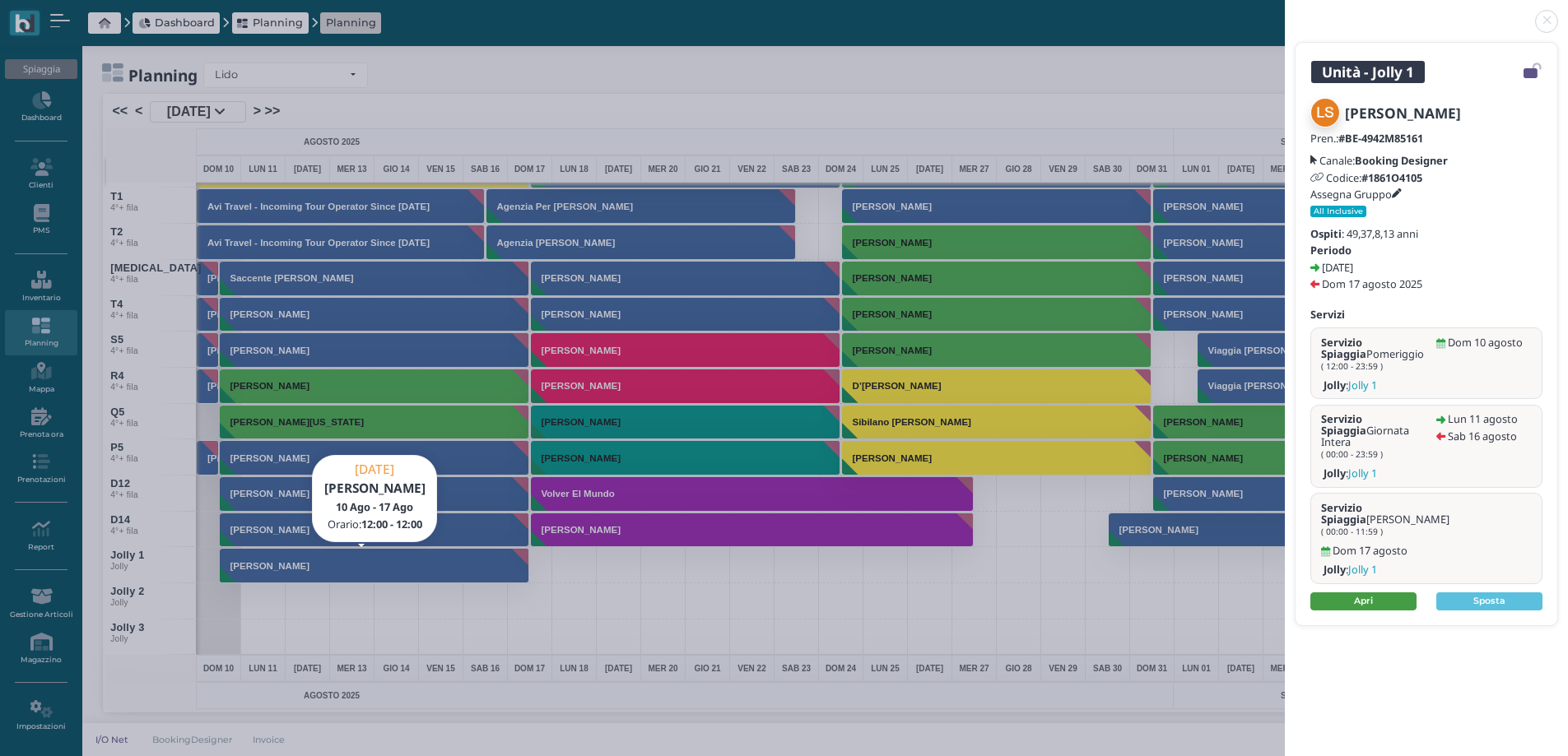
click at [1360, 593] on link "Apri" at bounding box center [1363, 602] width 106 height 19
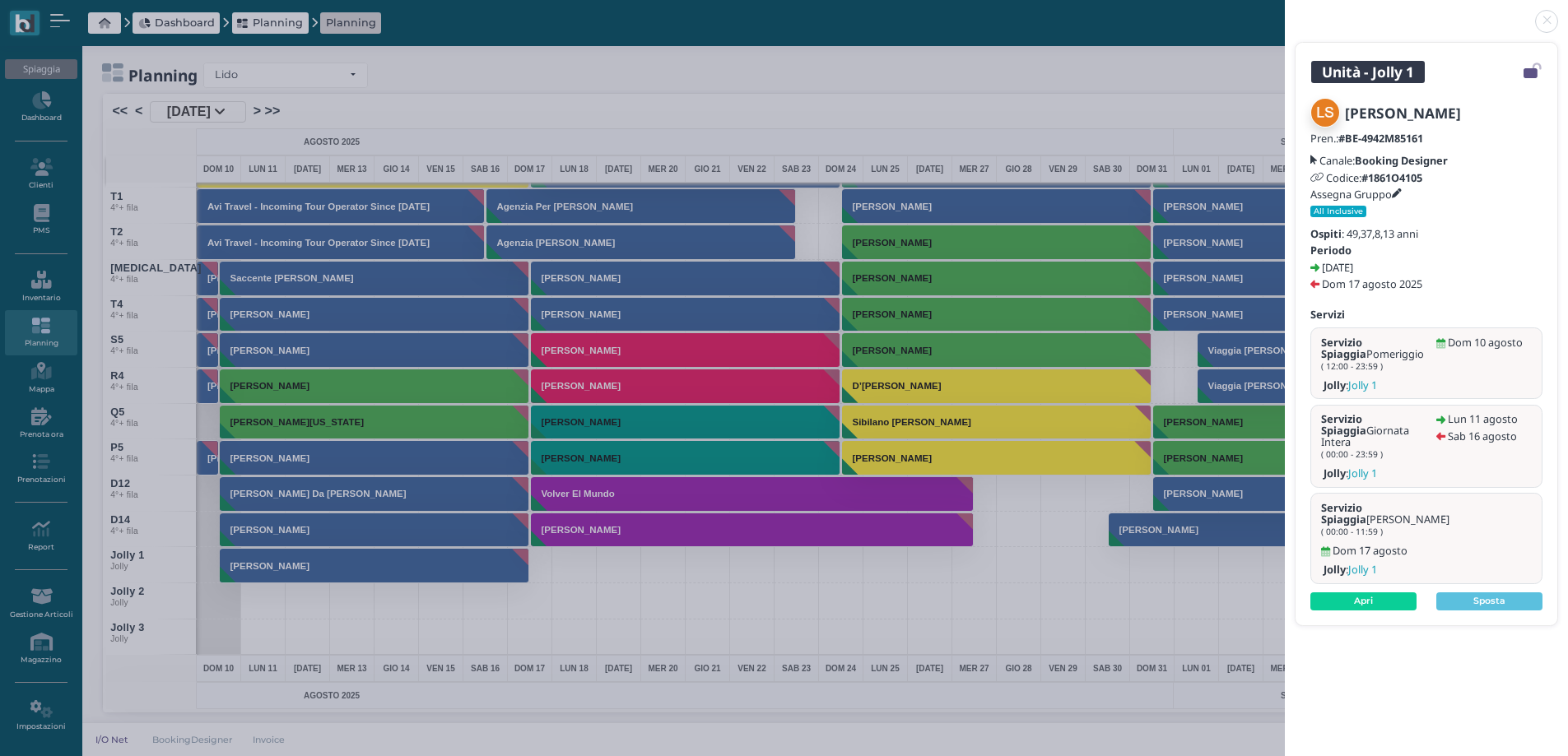
click at [1285, 12] on link at bounding box center [1285, 12] width 0 height 0
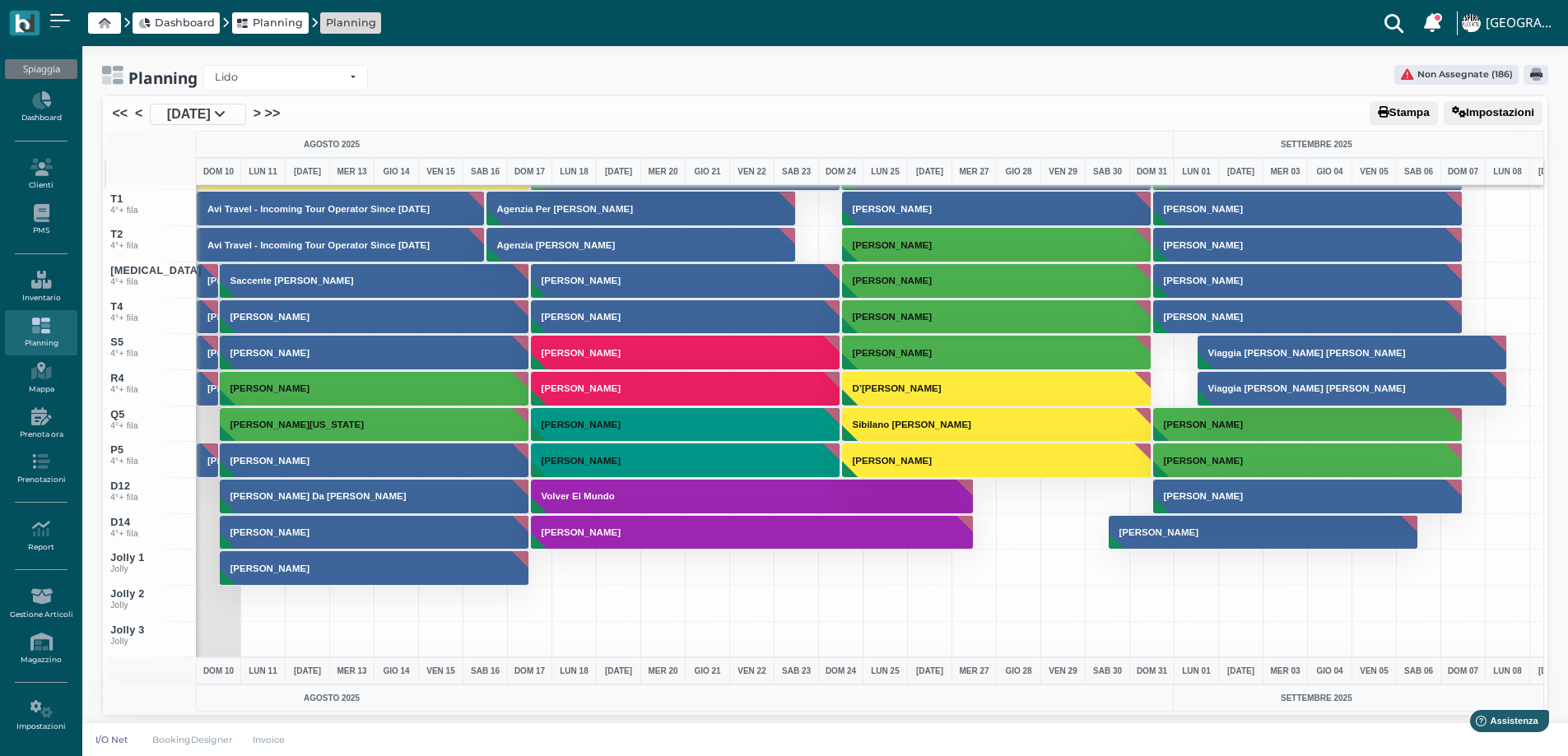
scroll to position [0, 0]
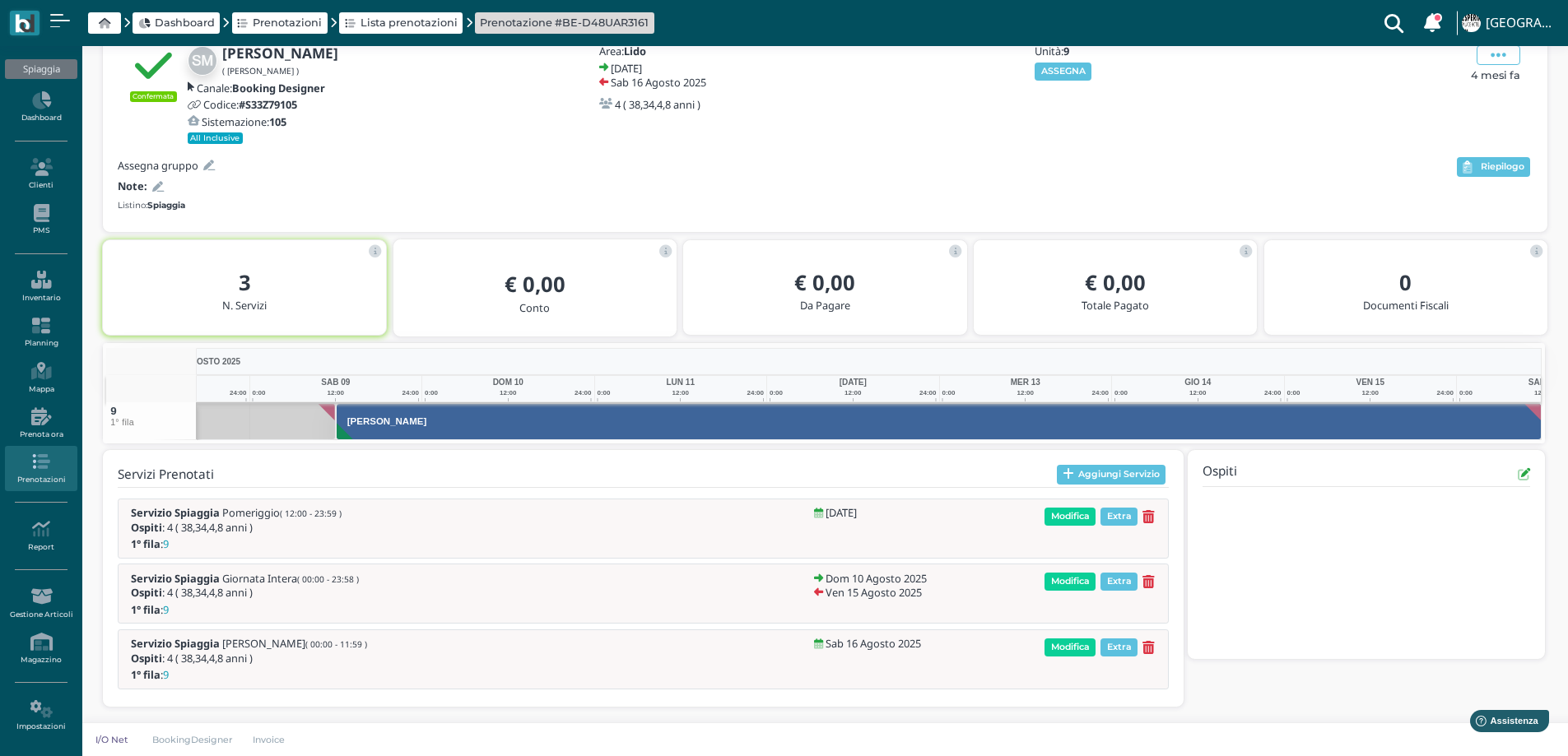
drag, startPoint x: 1068, startPoint y: 580, endPoint x: 1141, endPoint y: 580, distance: 73.0
click at [1141, 580] on div "Modifica Extra" at bounding box center [1100, 581] width 116 height 19
click at [1072, 578] on span "Modifica" at bounding box center [1070, 581] width 51 height 19
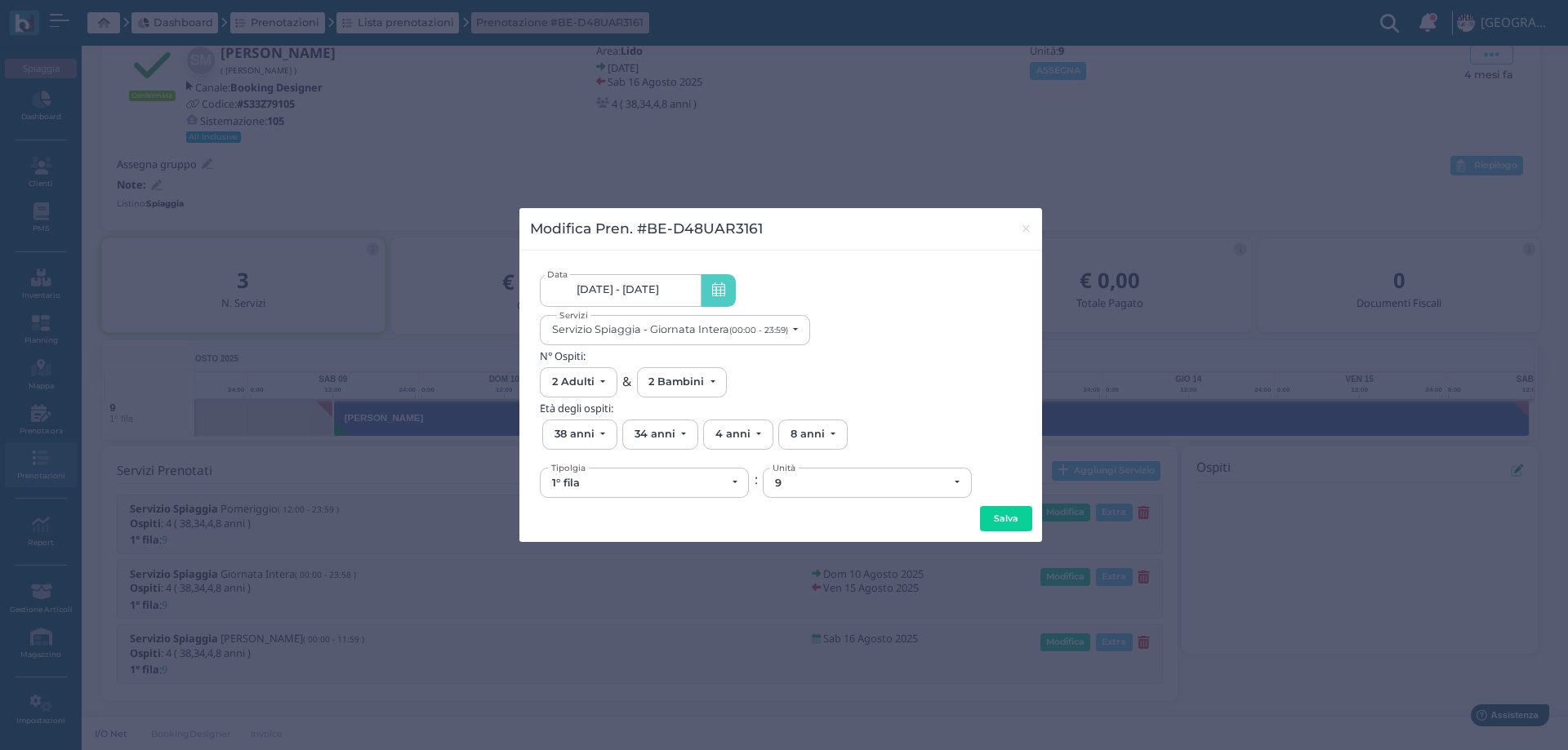
click at [649, 286] on span "10/08/25 - 15/08/25" at bounding box center [617, 289] width 82 height 13
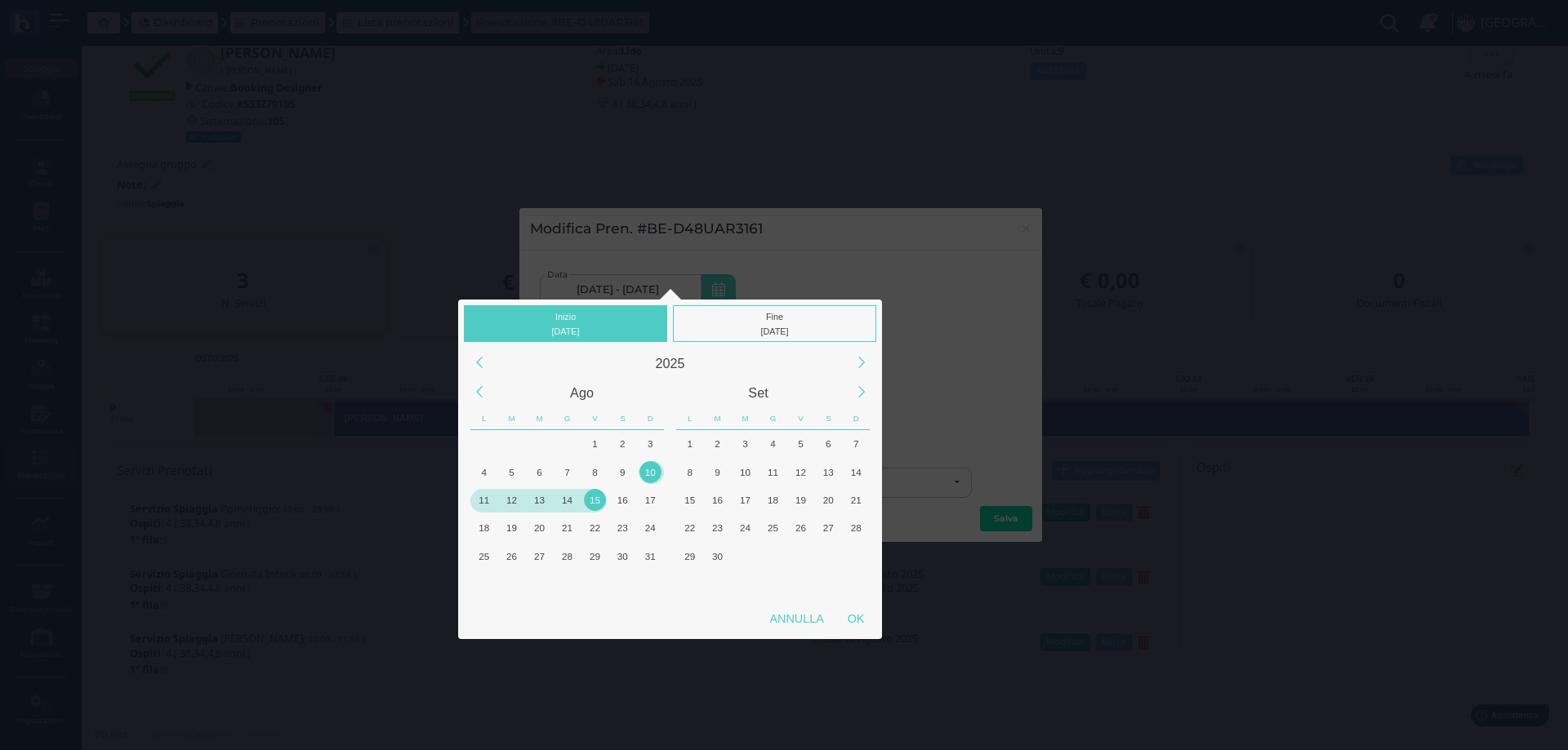
click at [486, 501] on div "11" at bounding box center [484, 500] width 22 height 22
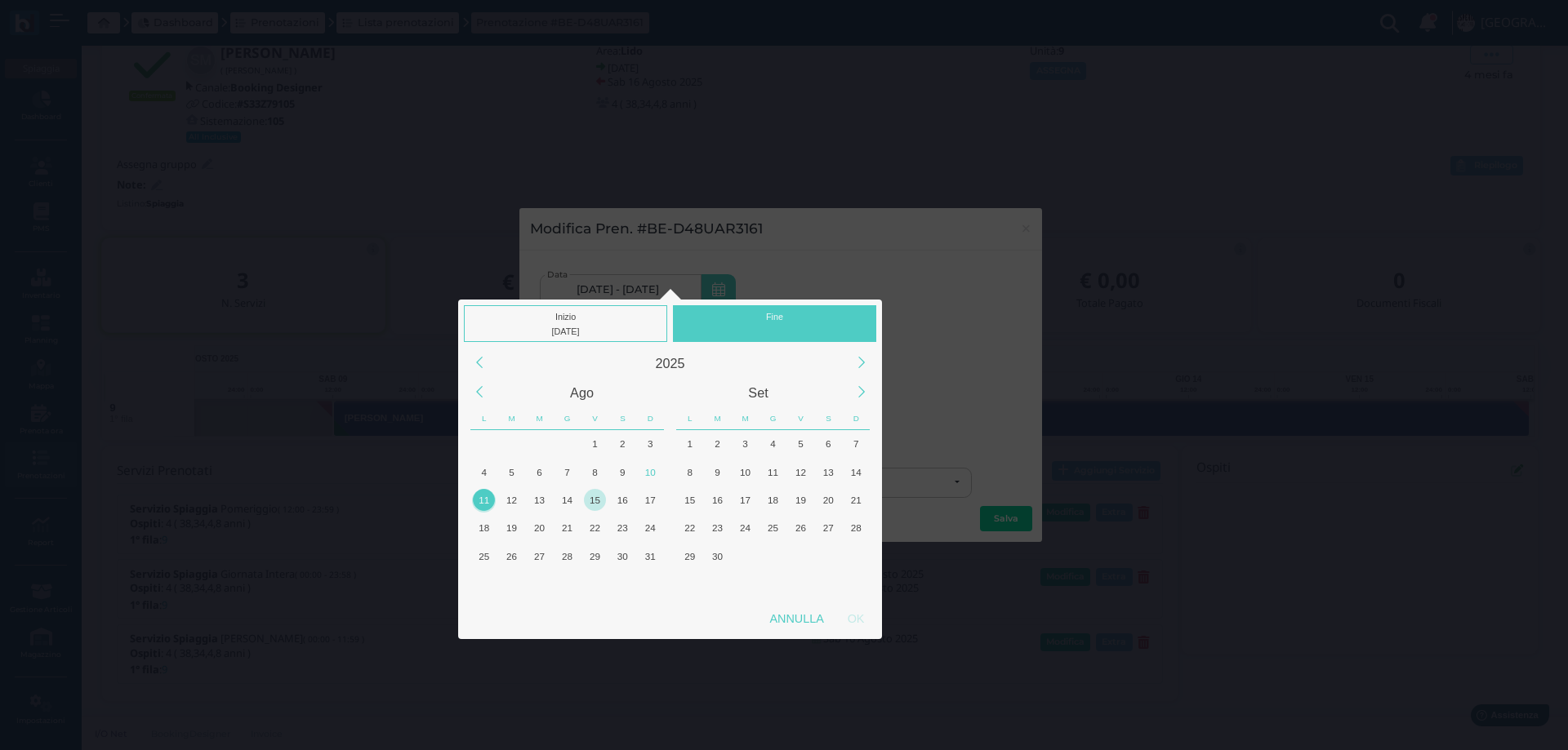
click at [596, 500] on div "15" at bounding box center [594, 500] width 22 height 22
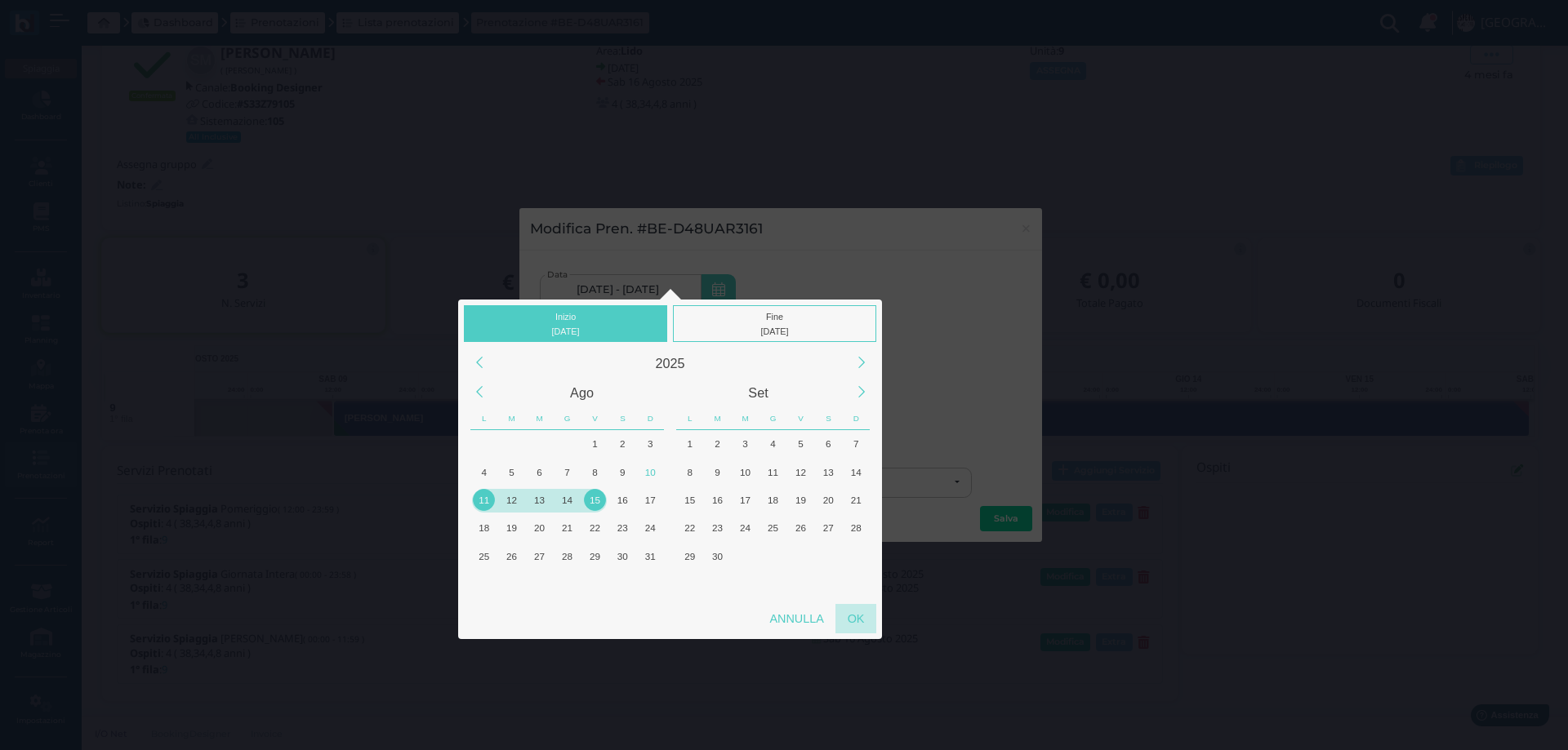
drag, startPoint x: 860, startPoint y: 619, endPoint x: 859, endPoint y: 609, distance: 10.0
click at [860, 619] on div "OK" at bounding box center [856, 618] width 41 height 29
type input "11/08/2025 - 15/08/2025"
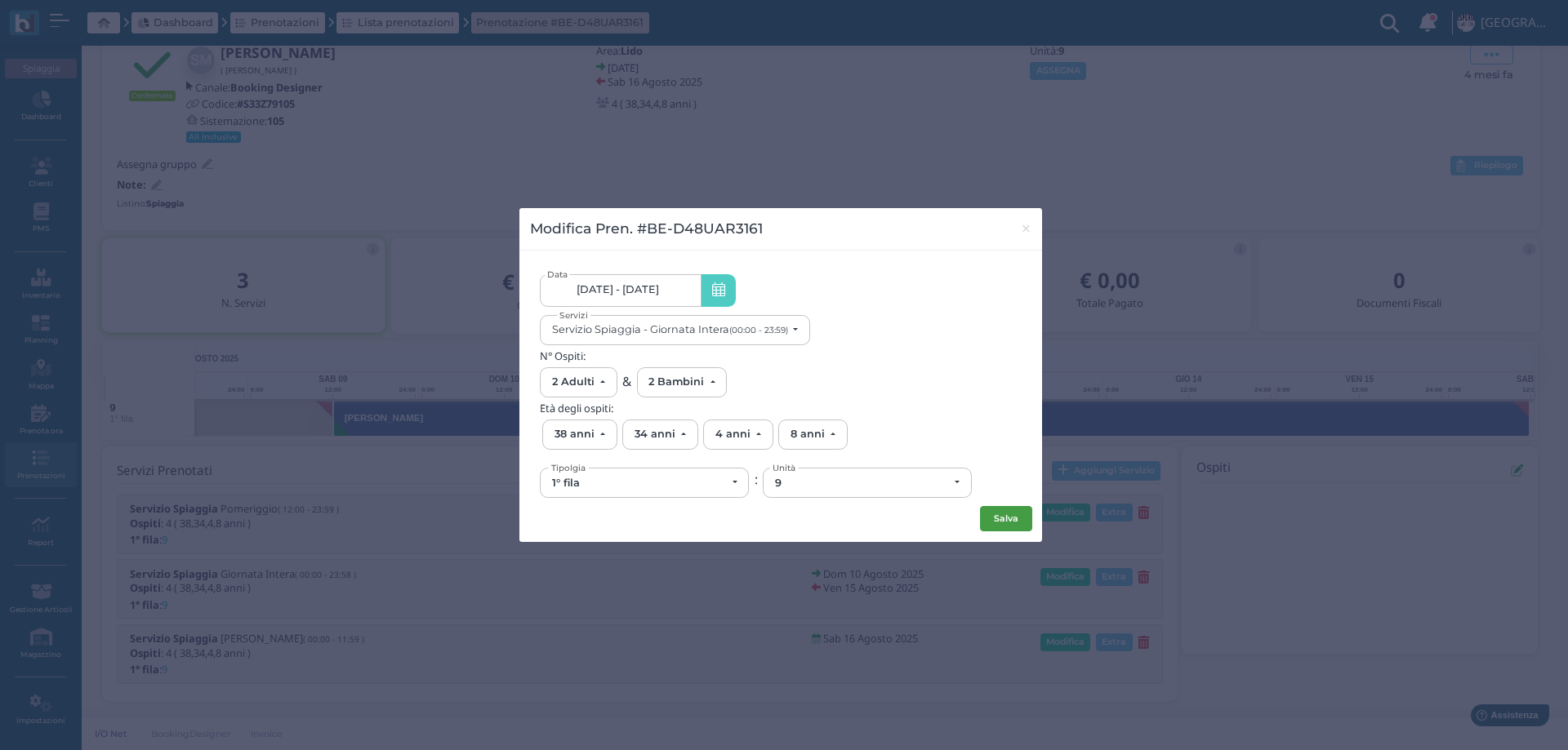
click at [992, 518] on button "Salva" at bounding box center [1006, 518] width 52 height 26
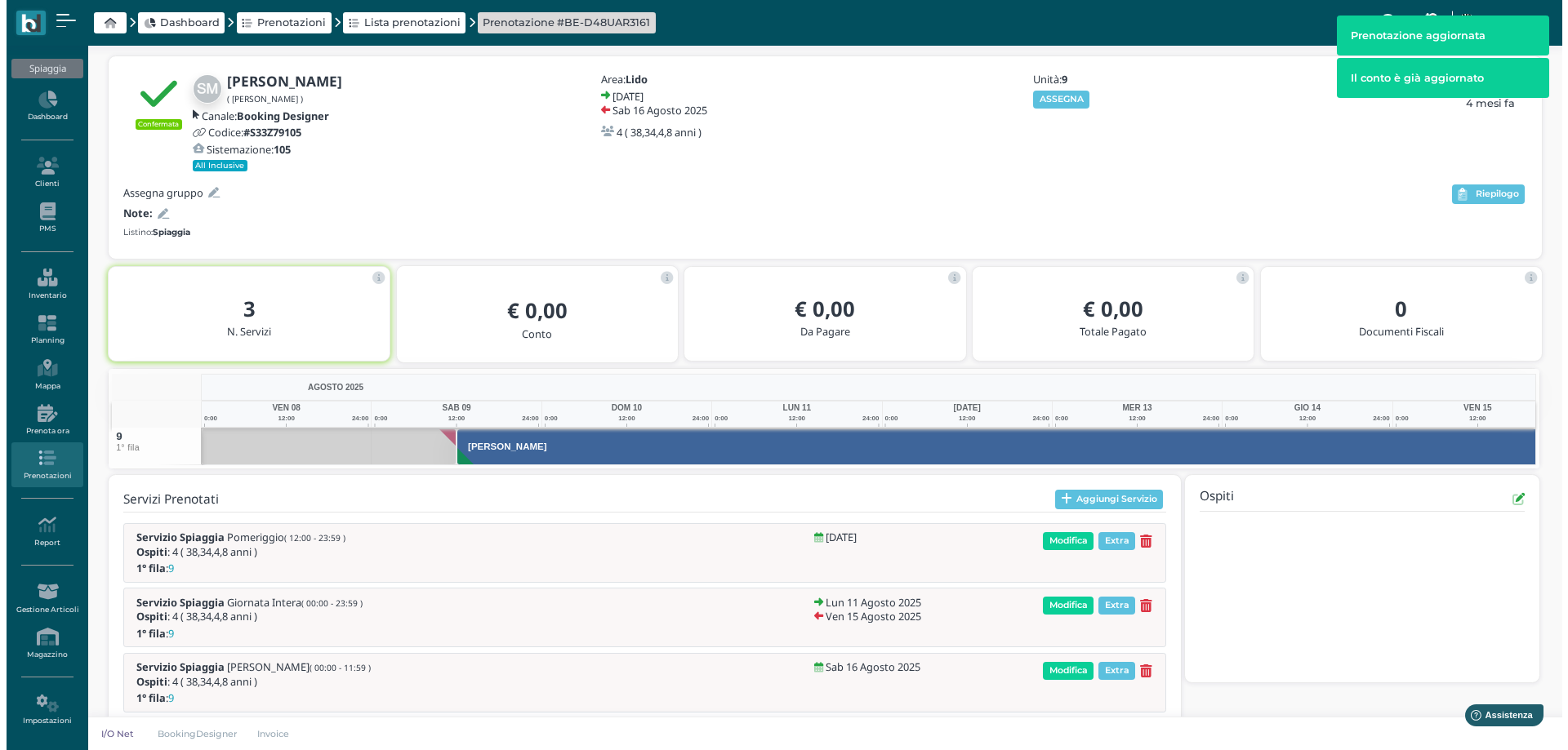
scroll to position [80, 0]
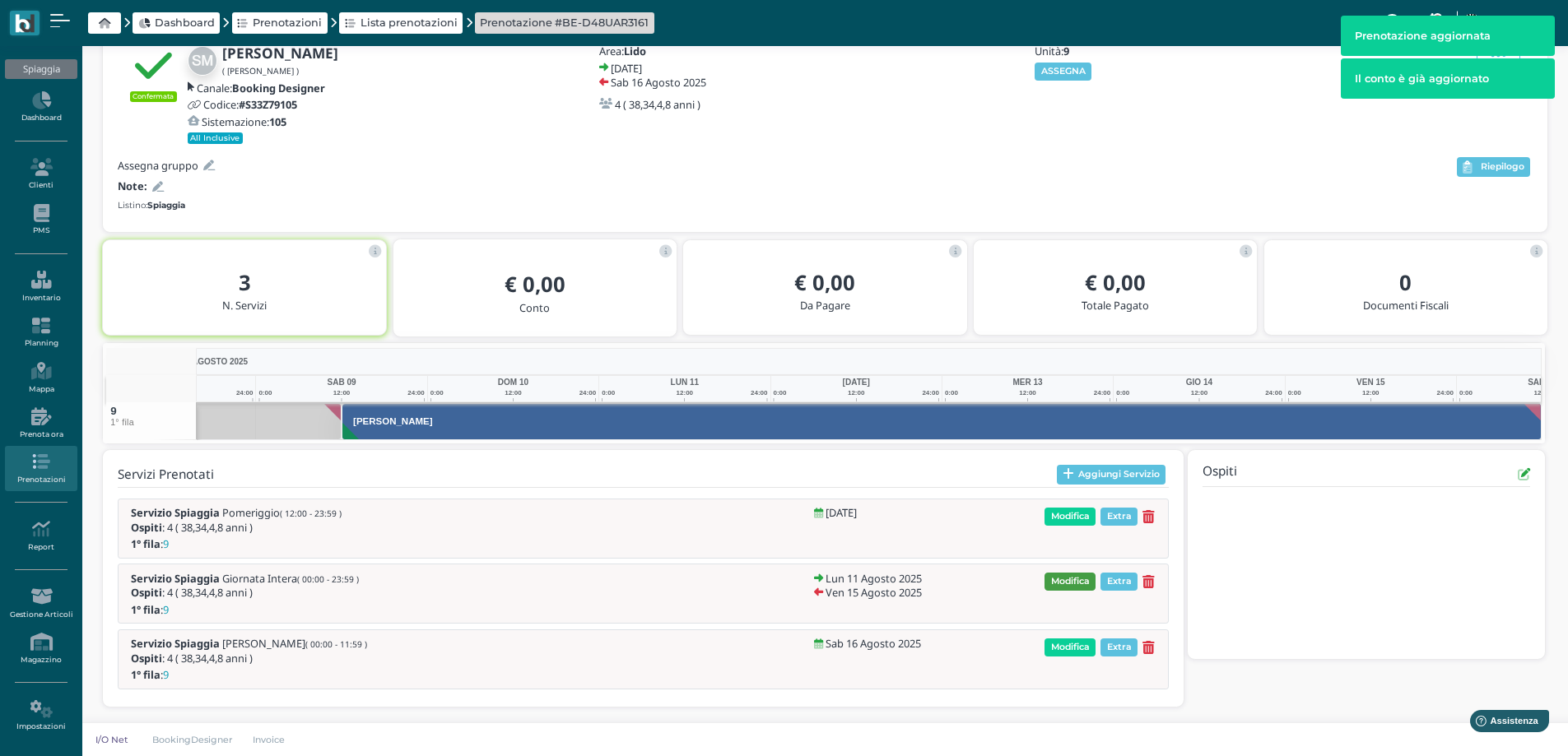
click at [1068, 585] on span "Modifica" at bounding box center [1070, 581] width 51 height 19
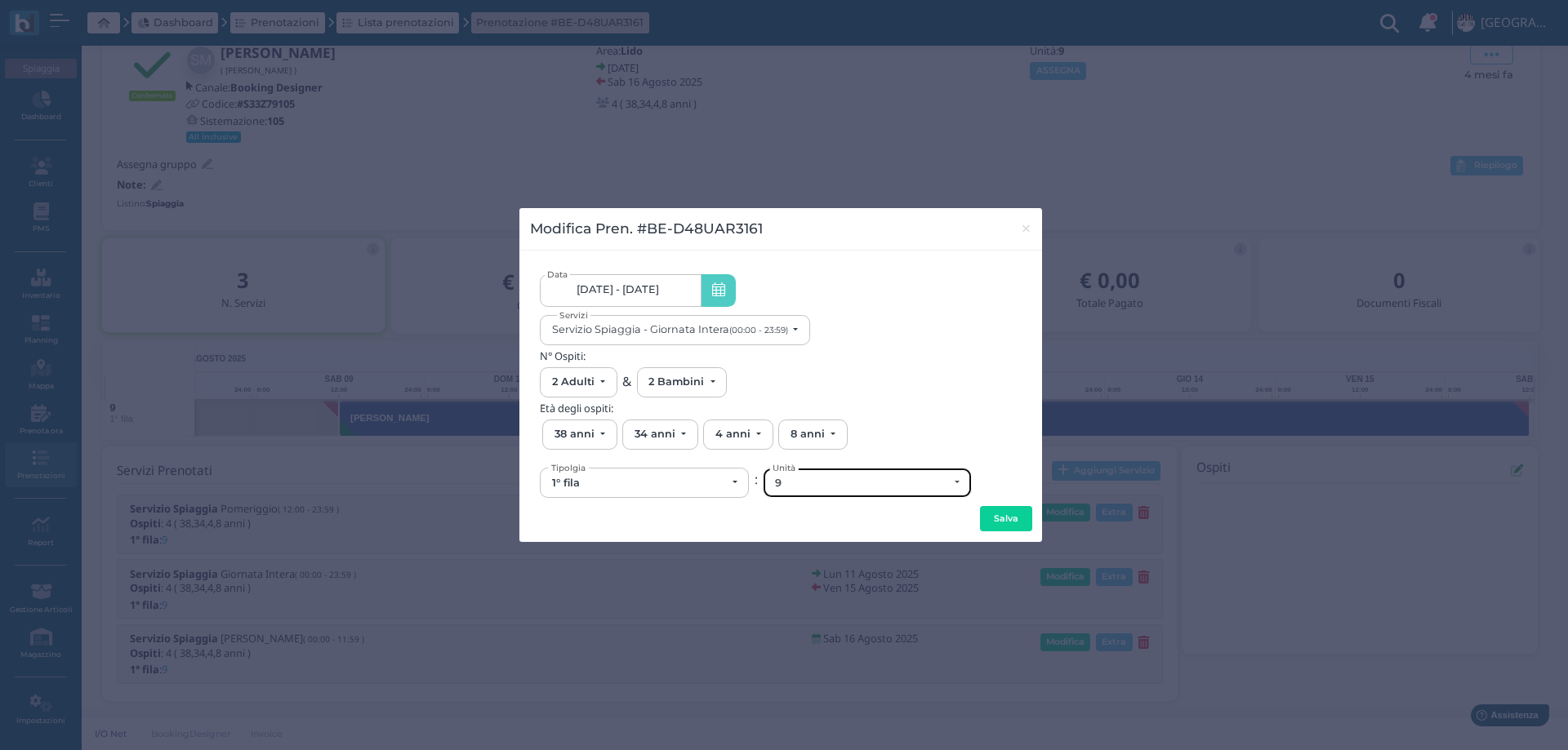
click at [832, 483] on div "9" at bounding box center [862, 483] width 173 height 13
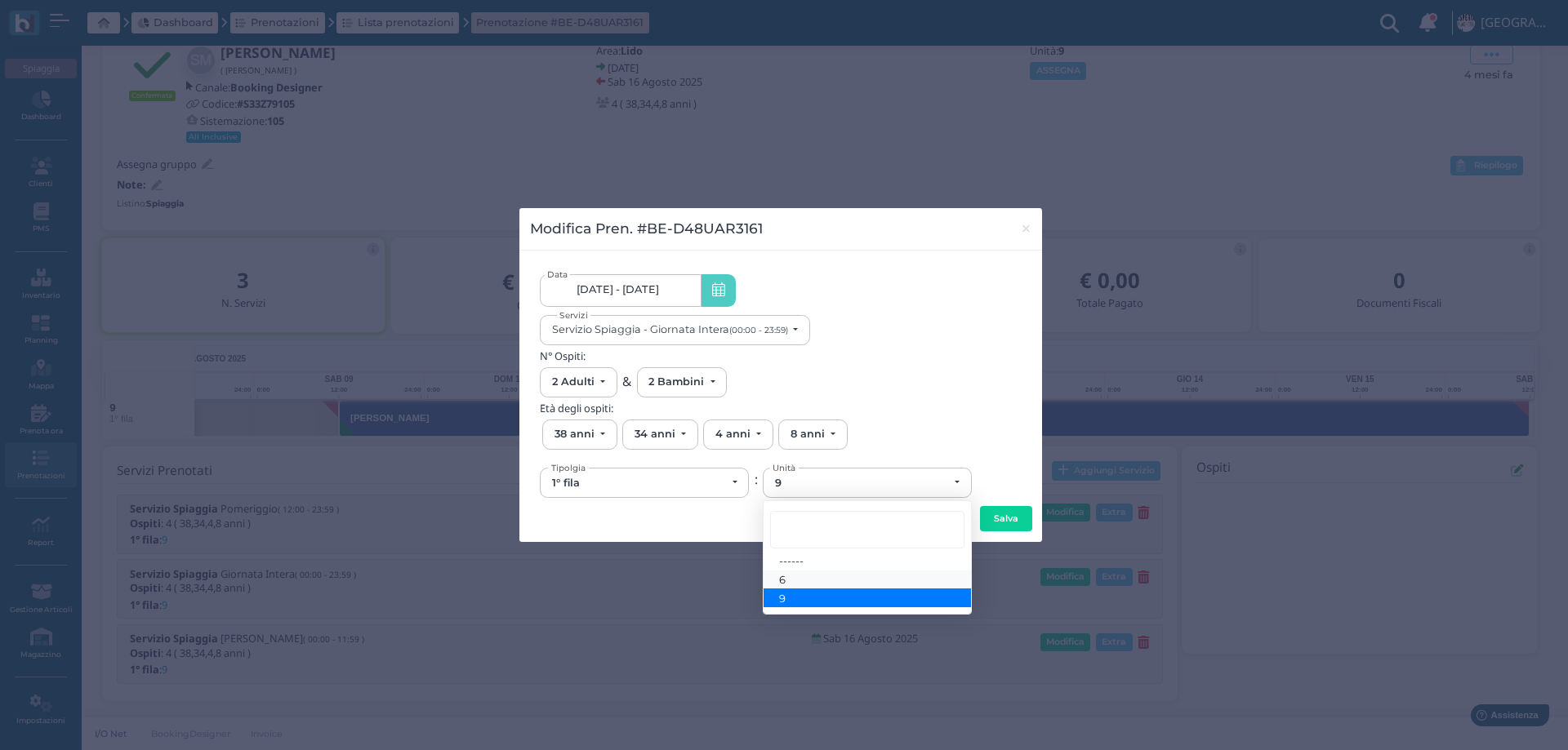
click at [792, 586] on link "6" at bounding box center [867, 579] width 207 height 18
select select "6130"
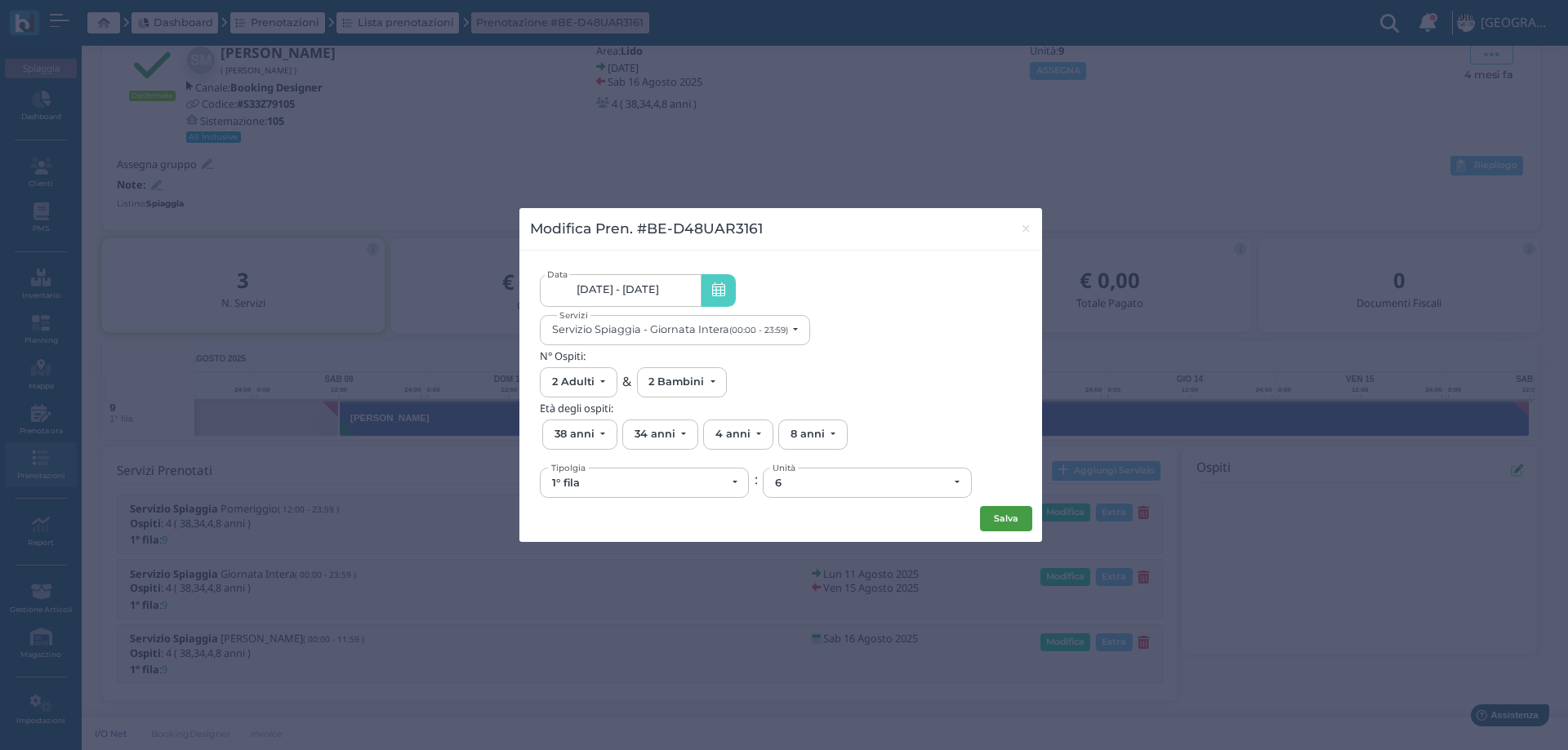
click at [1011, 512] on button "Salva" at bounding box center [1006, 518] width 52 height 26
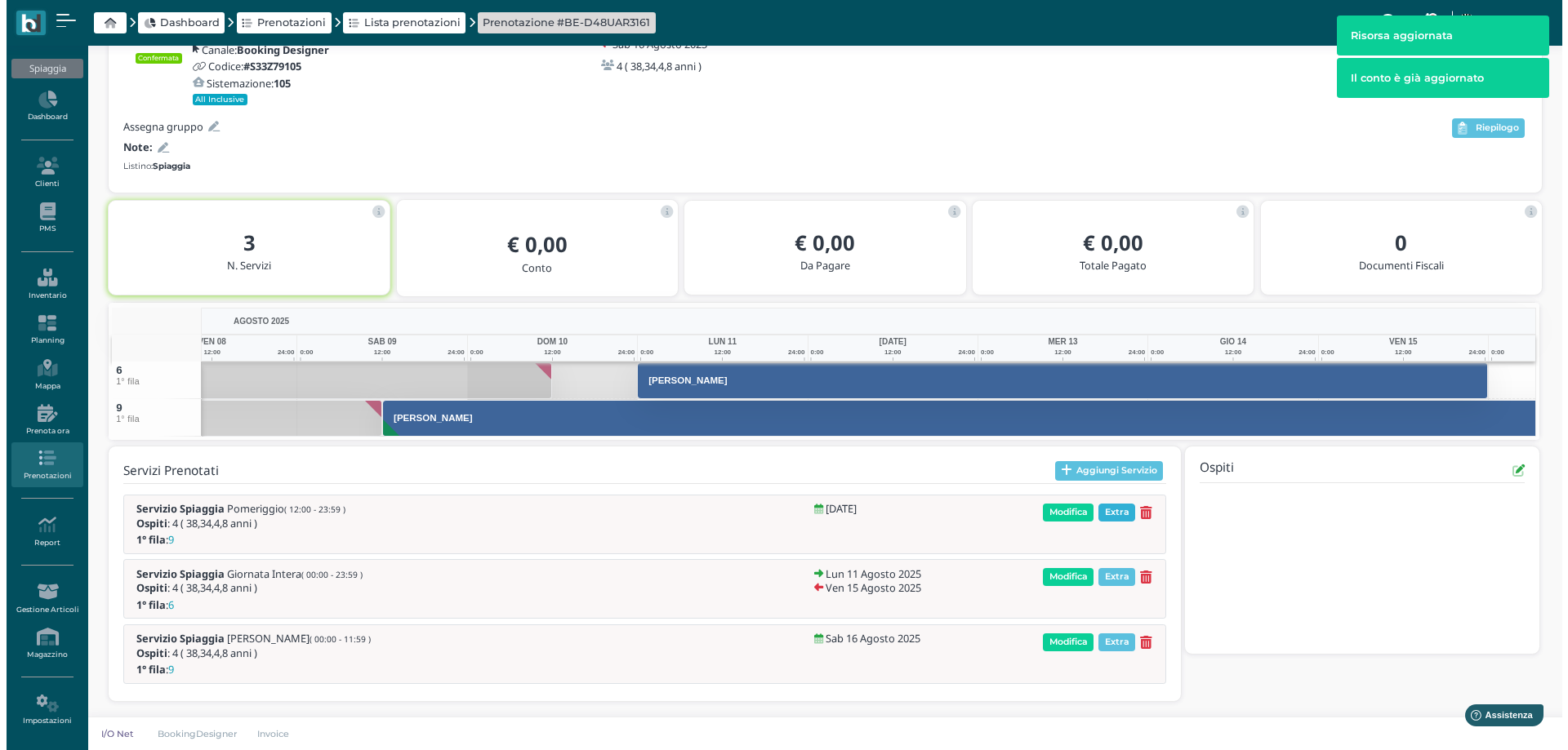
scroll to position [0, 111]
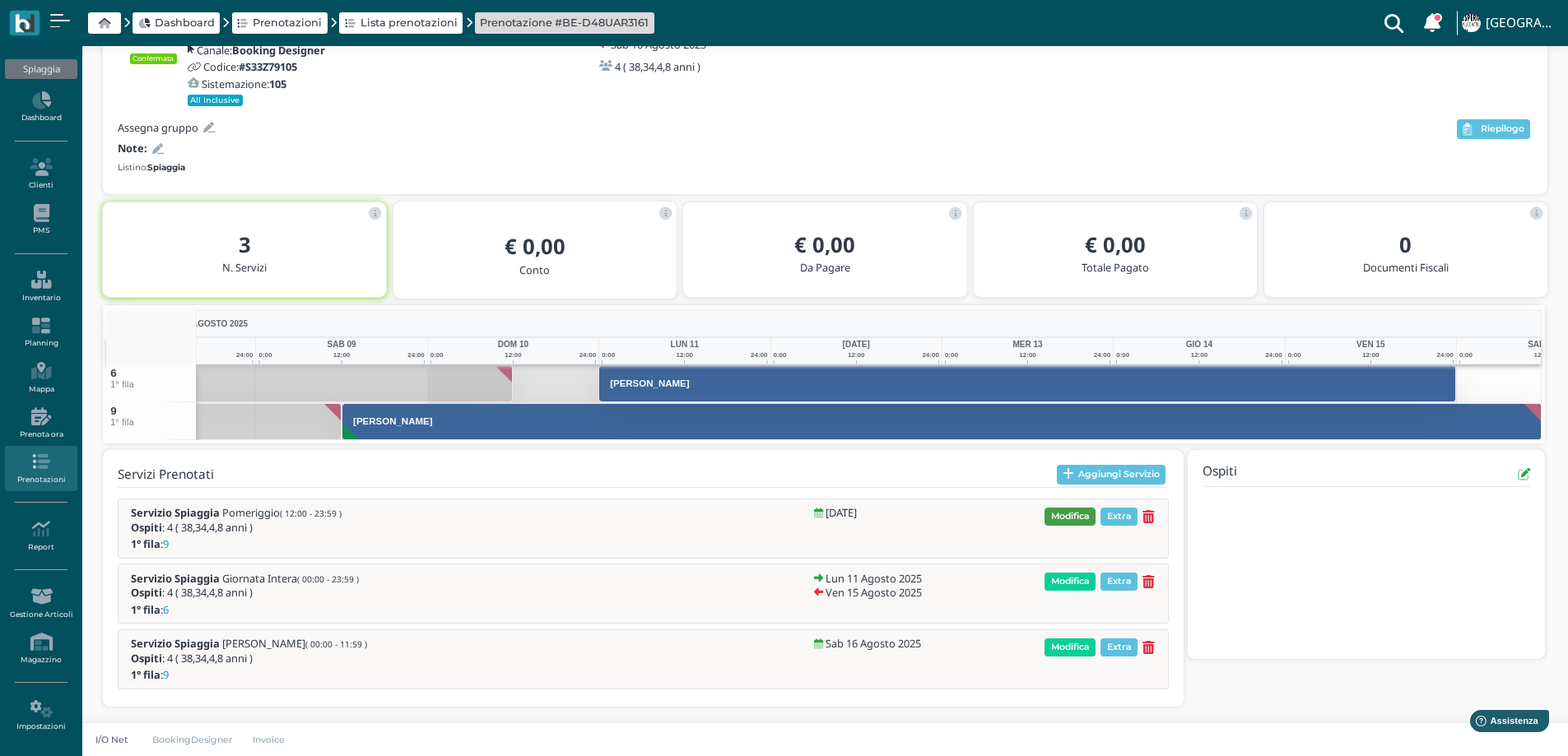
click at [1076, 517] on span "Modifica" at bounding box center [1070, 517] width 51 height 19
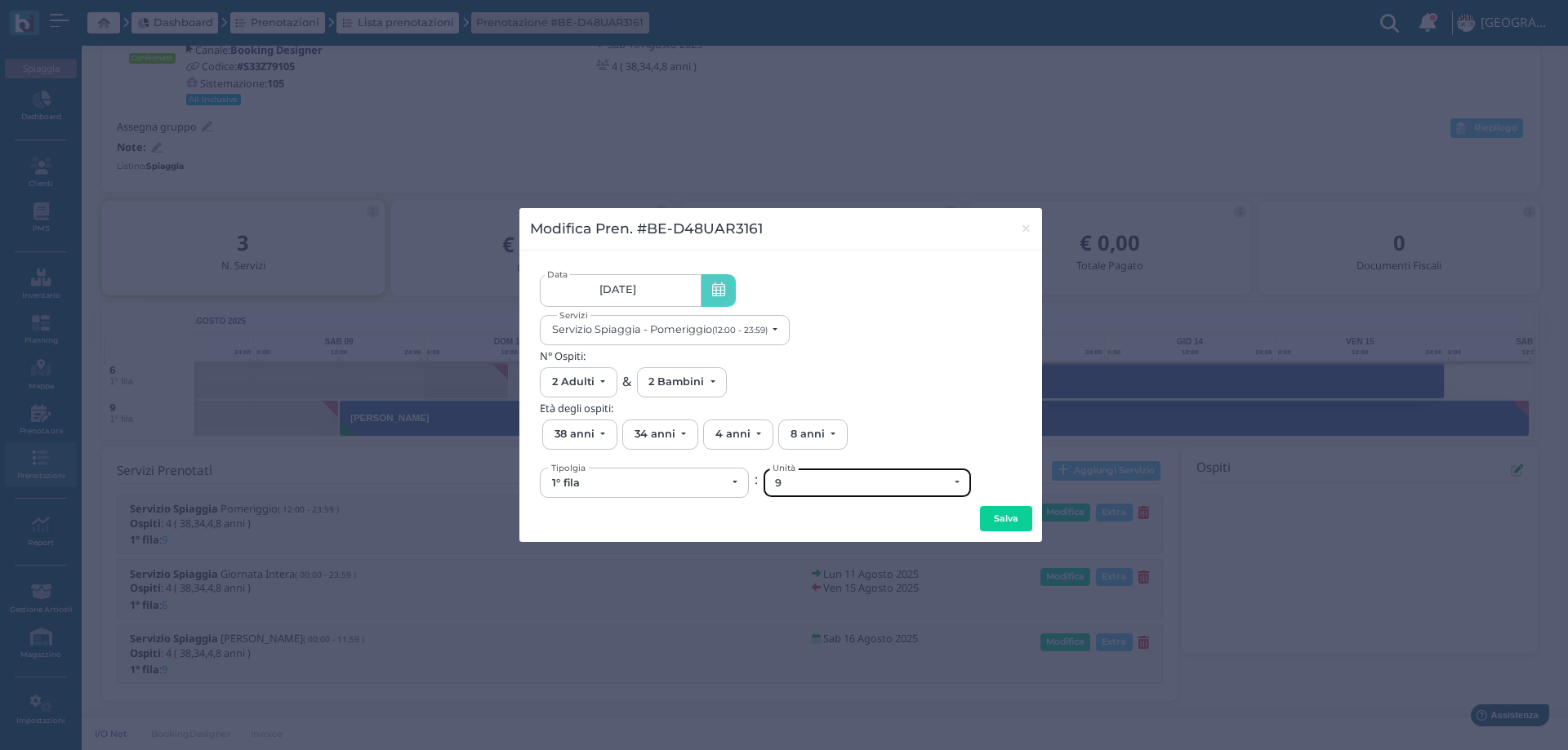
click at [860, 493] on div "9" at bounding box center [867, 483] width 207 height 28
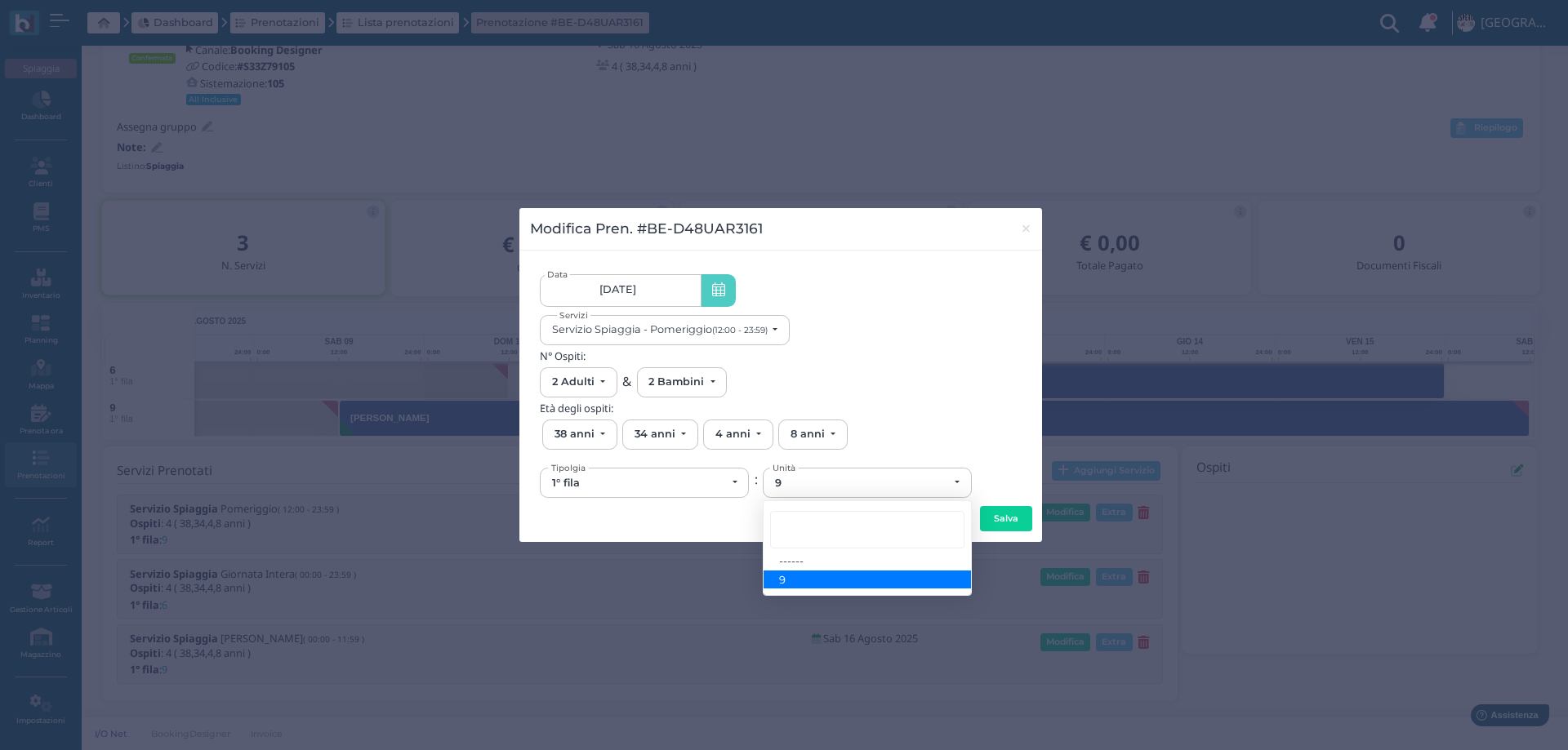
click at [644, 285] on link "09/08/25" at bounding box center [620, 291] width 161 height 33
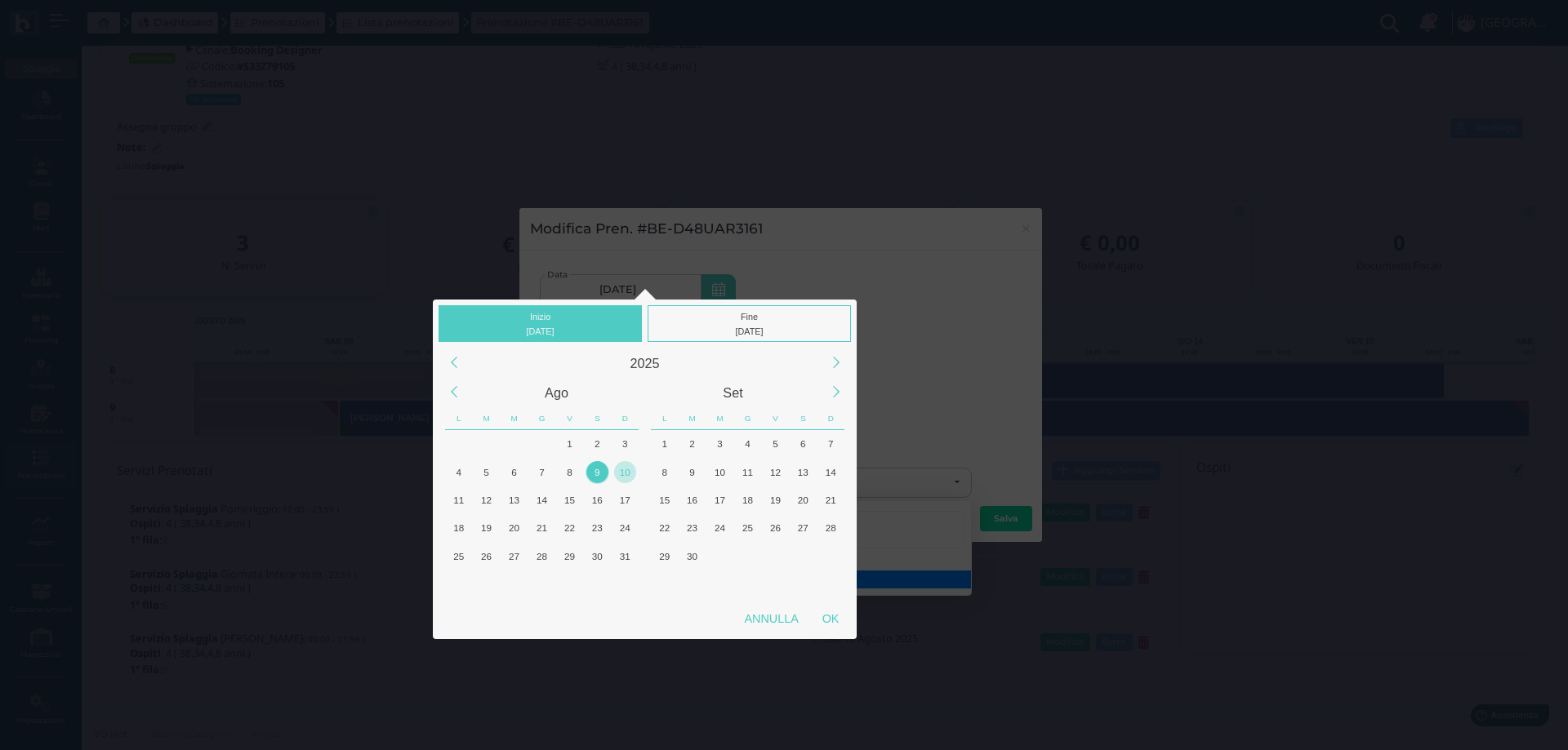
click at [624, 474] on div "10" at bounding box center [625, 472] width 22 height 22
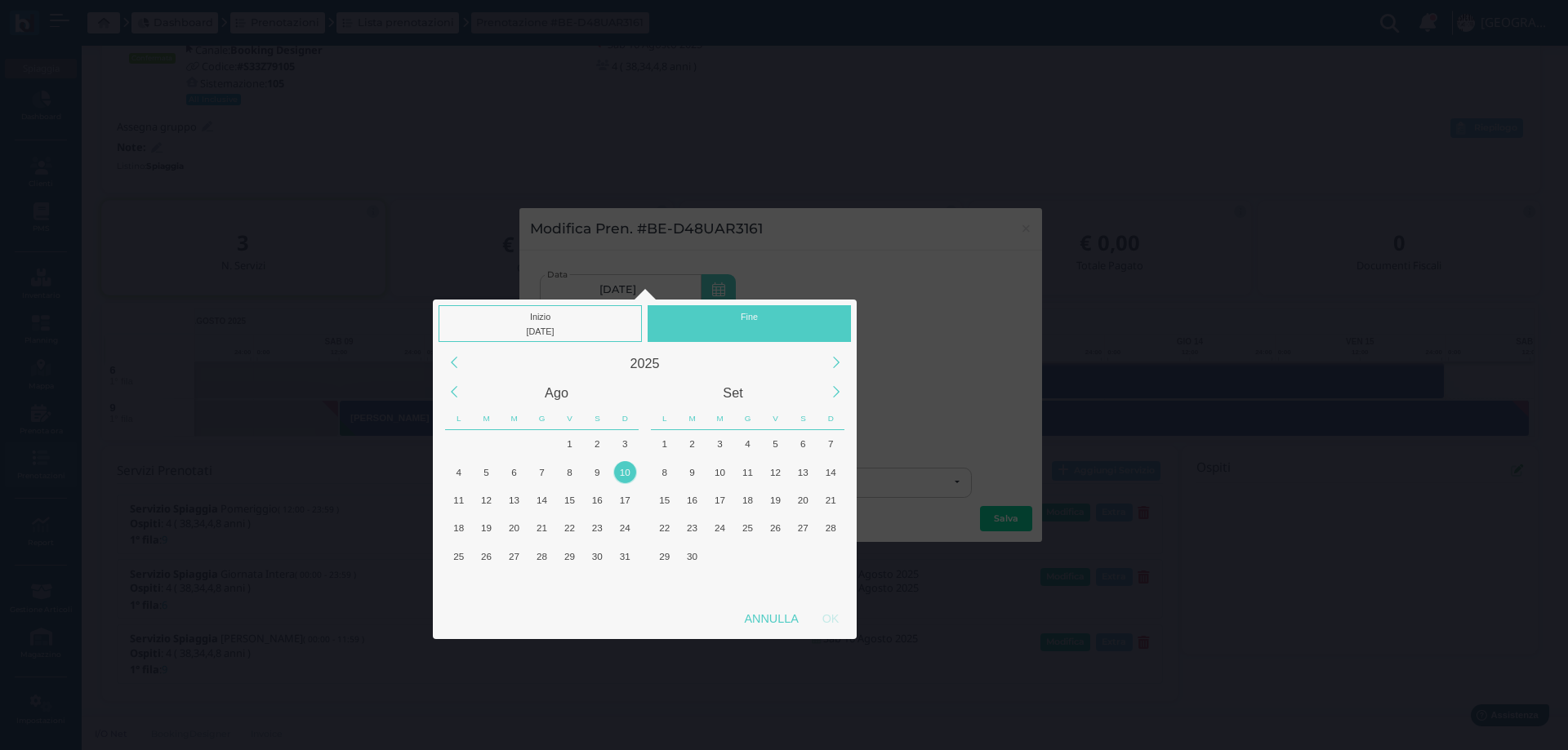
click at [624, 474] on div "10" at bounding box center [625, 472] width 22 height 22
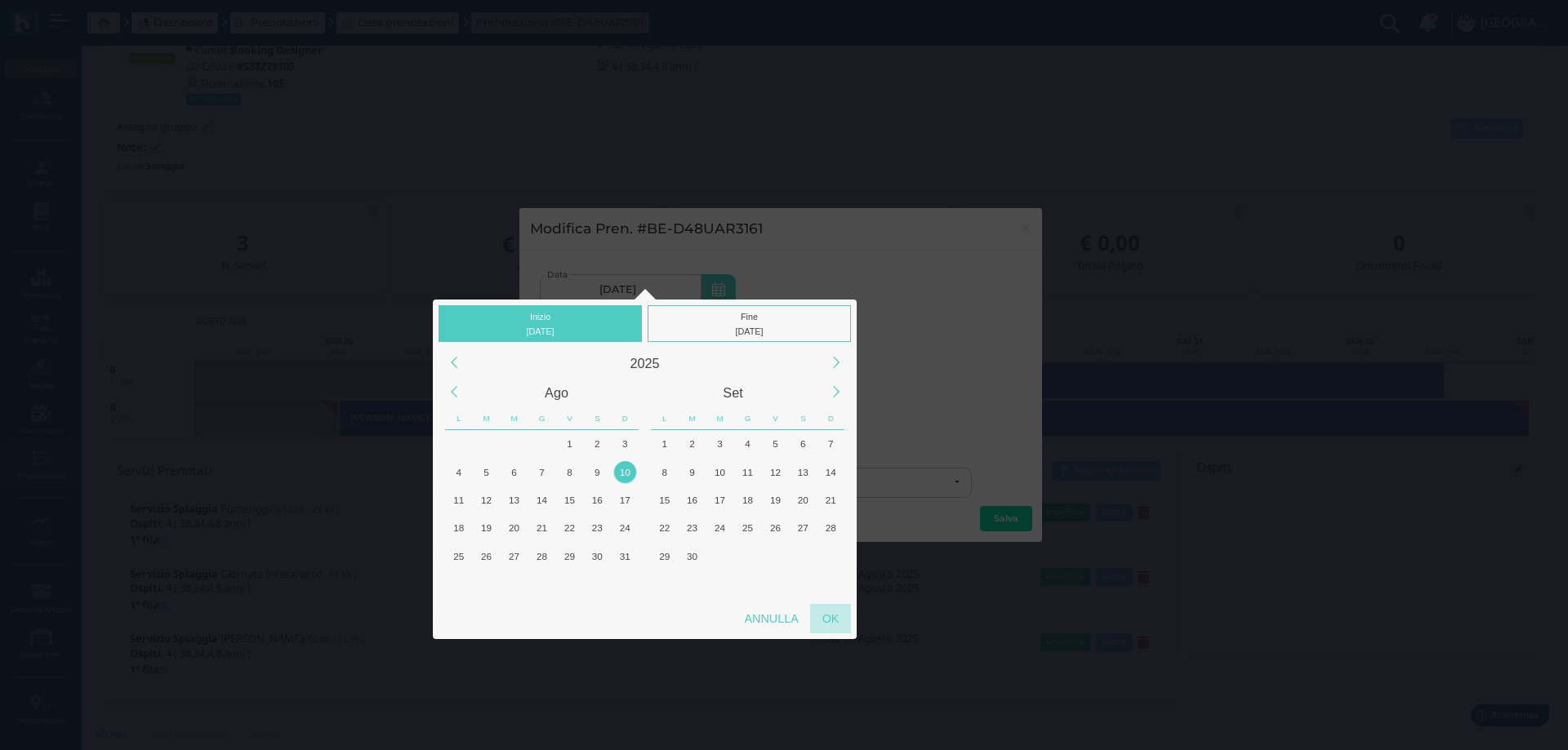
click at [824, 616] on div "OK" at bounding box center [831, 618] width 41 height 29
type input "10/08/2025 - 10/08/2025"
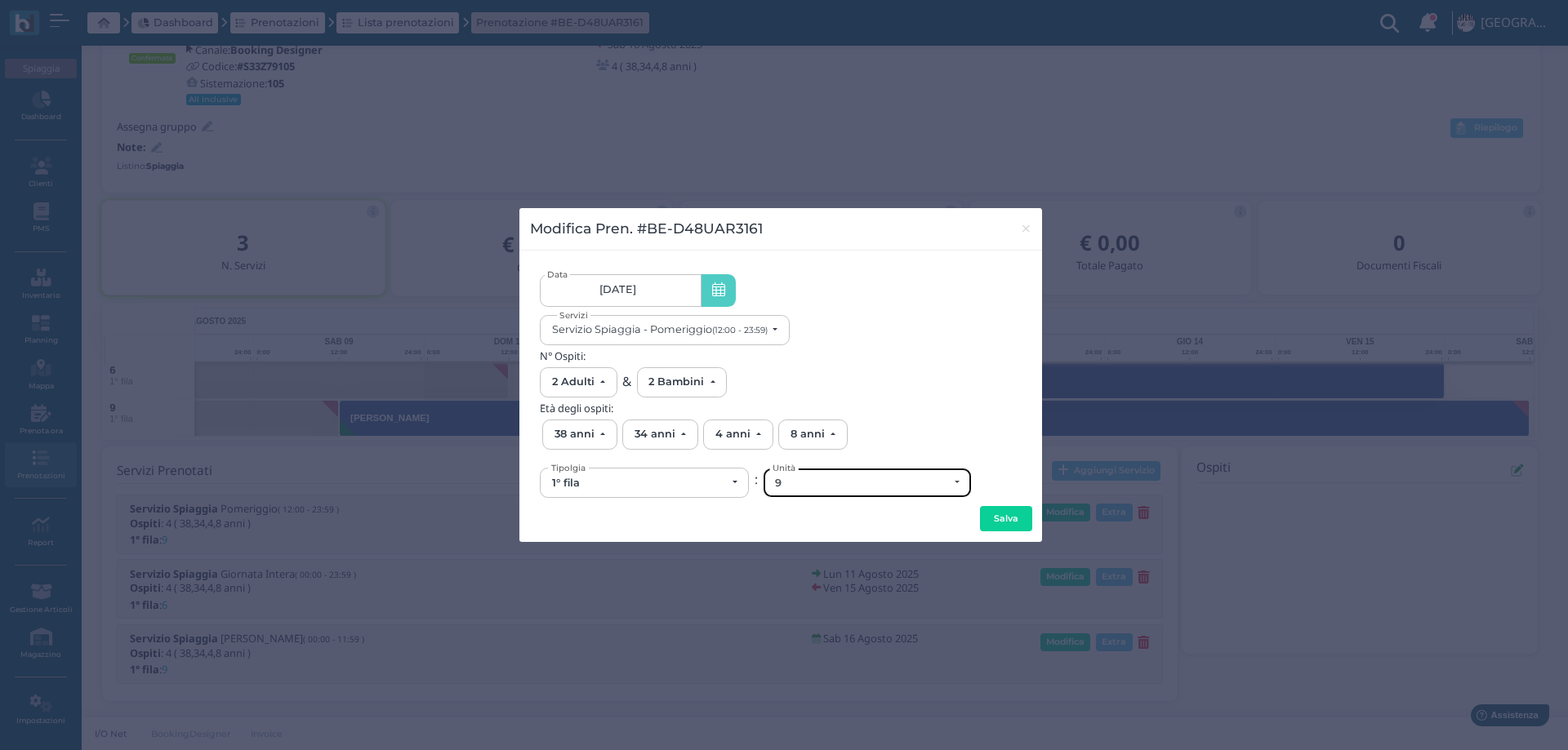
scroll to position [0, 0]
click at [820, 477] on div "9" at bounding box center [862, 483] width 173 height 13
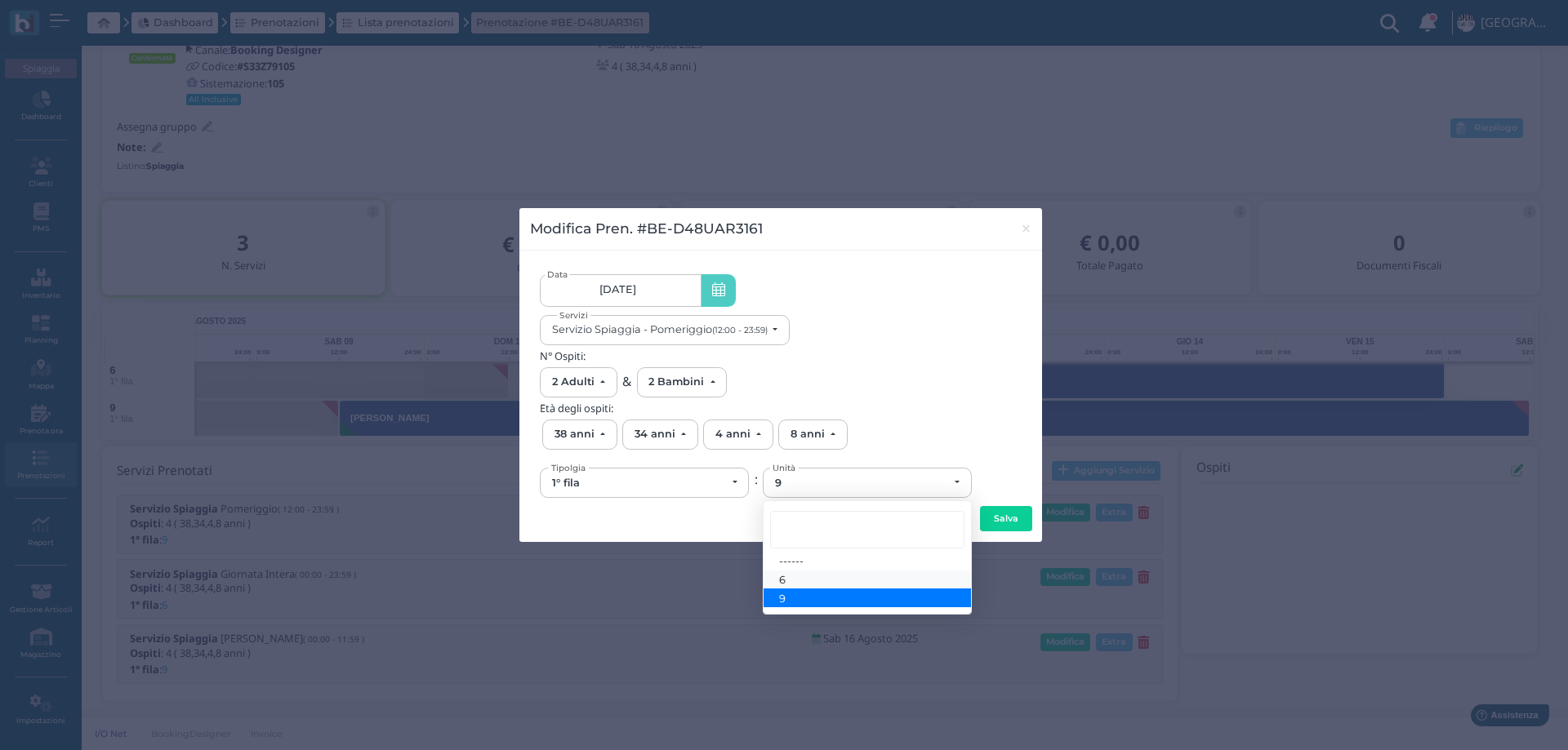
click at [803, 573] on link "6" at bounding box center [867, 579] width 207 height 18
select select "6130"
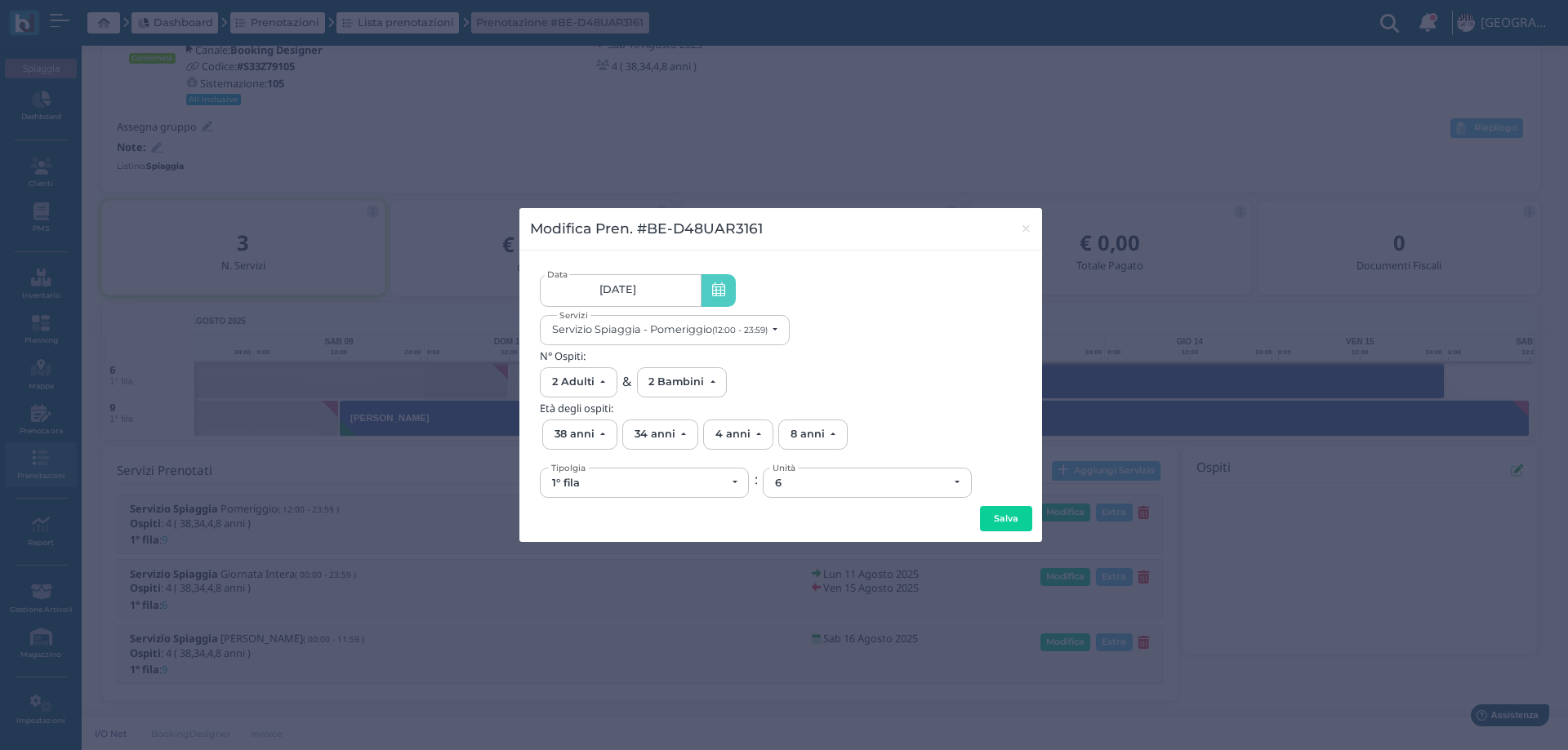
click at [982, 523] on button "Salva" at bounding box center [1006, 518] width 52 height 26
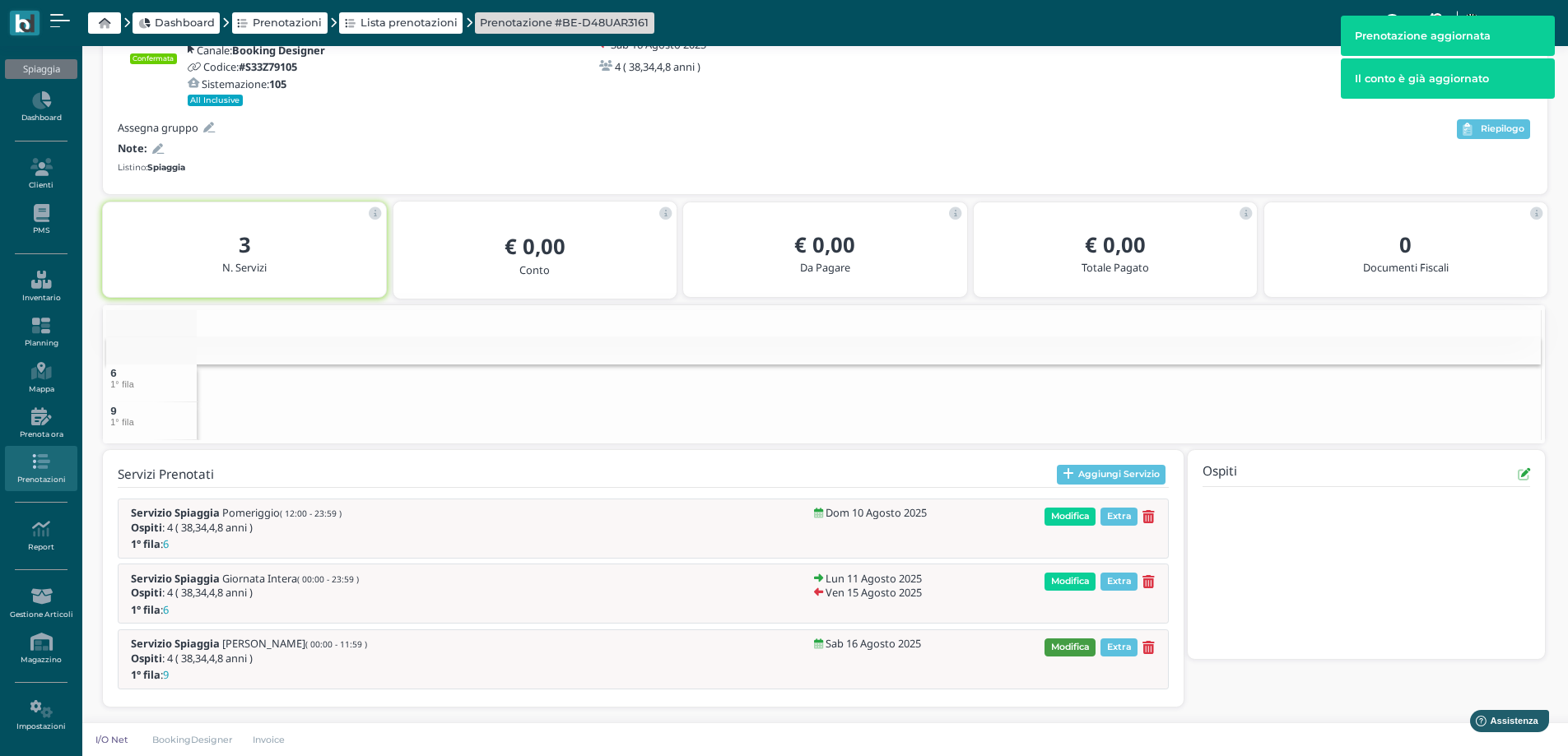
click at [1077, 651] on span "Modifica" at bounding box center [1070, 648] width 51 height 19
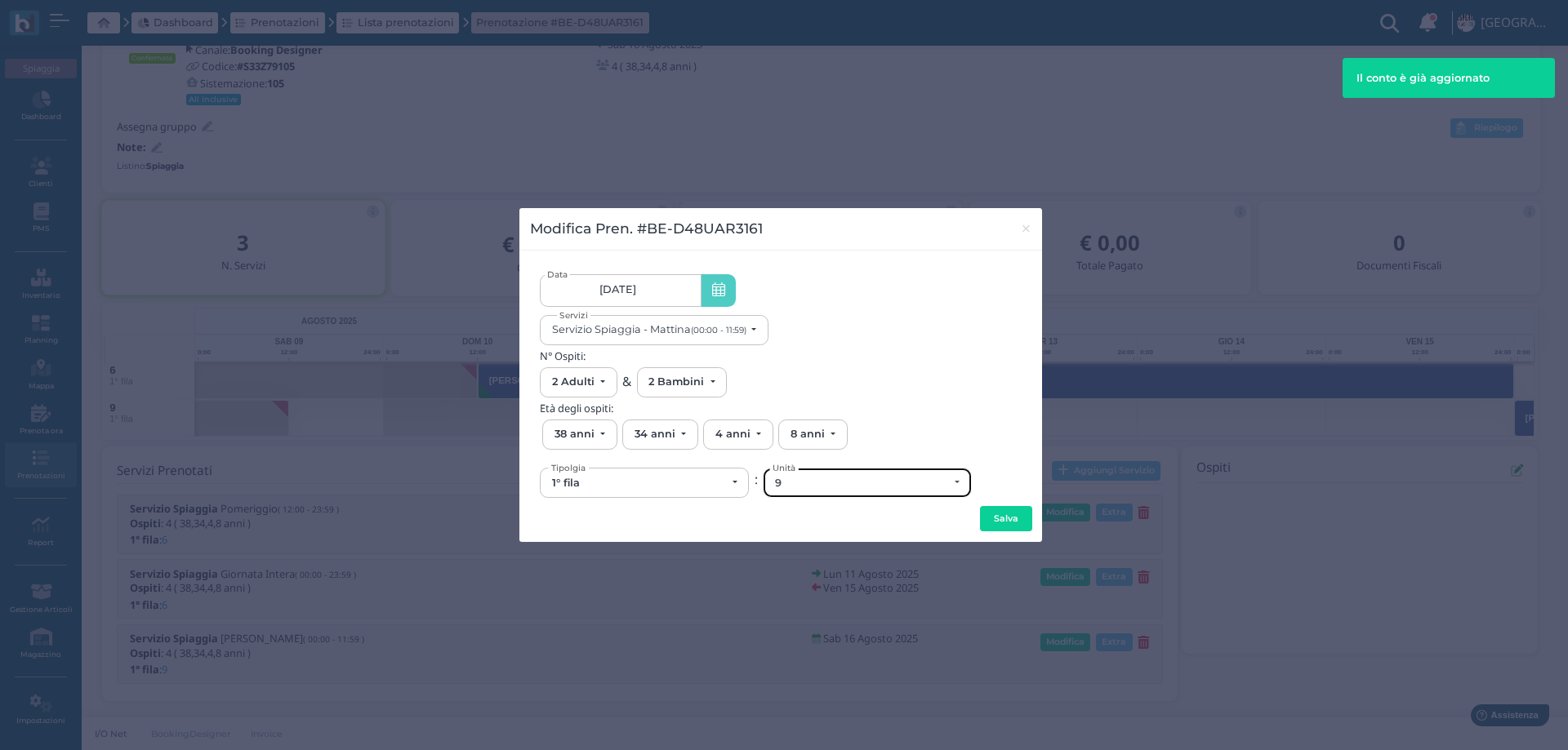
click at [826, 484] on div "9" at bounding box center [862, 483] width 173 height 13
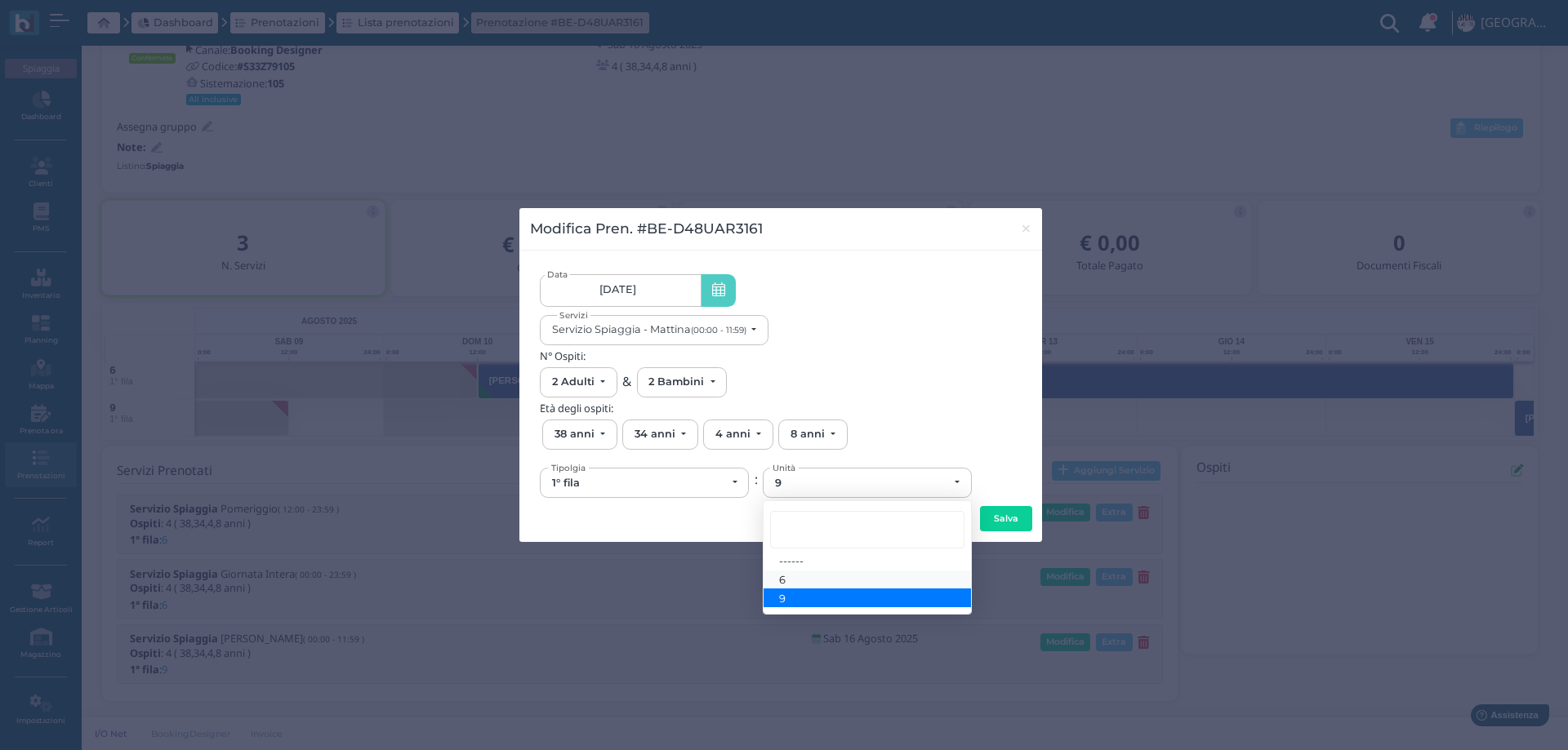
click at [800, 577] on link "6" at bounding box center [867, 579] width 207 height 18
select select "6130"
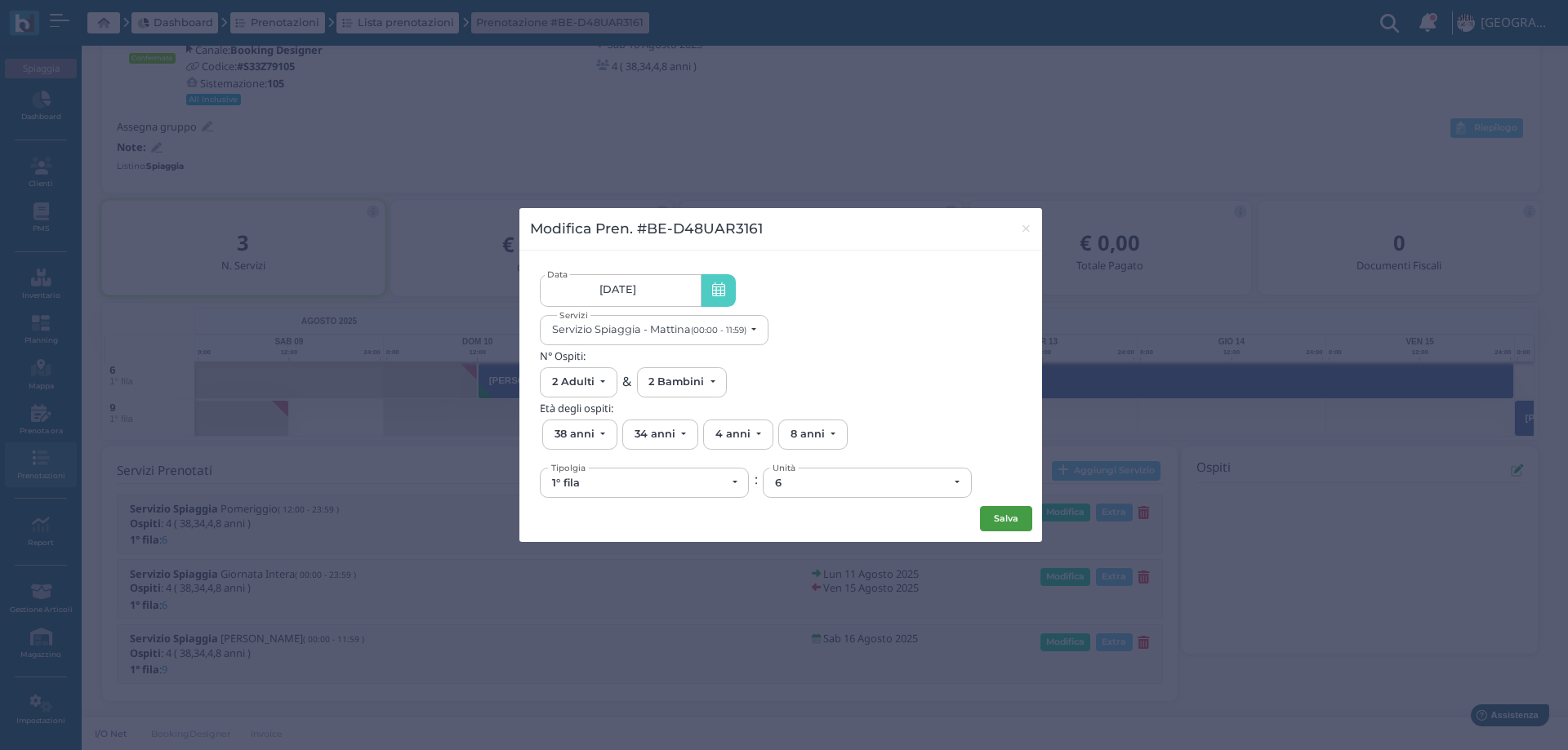
click at [1027, 520] on button "Salva" at bounding box center [1006, 518] width 52 height 26
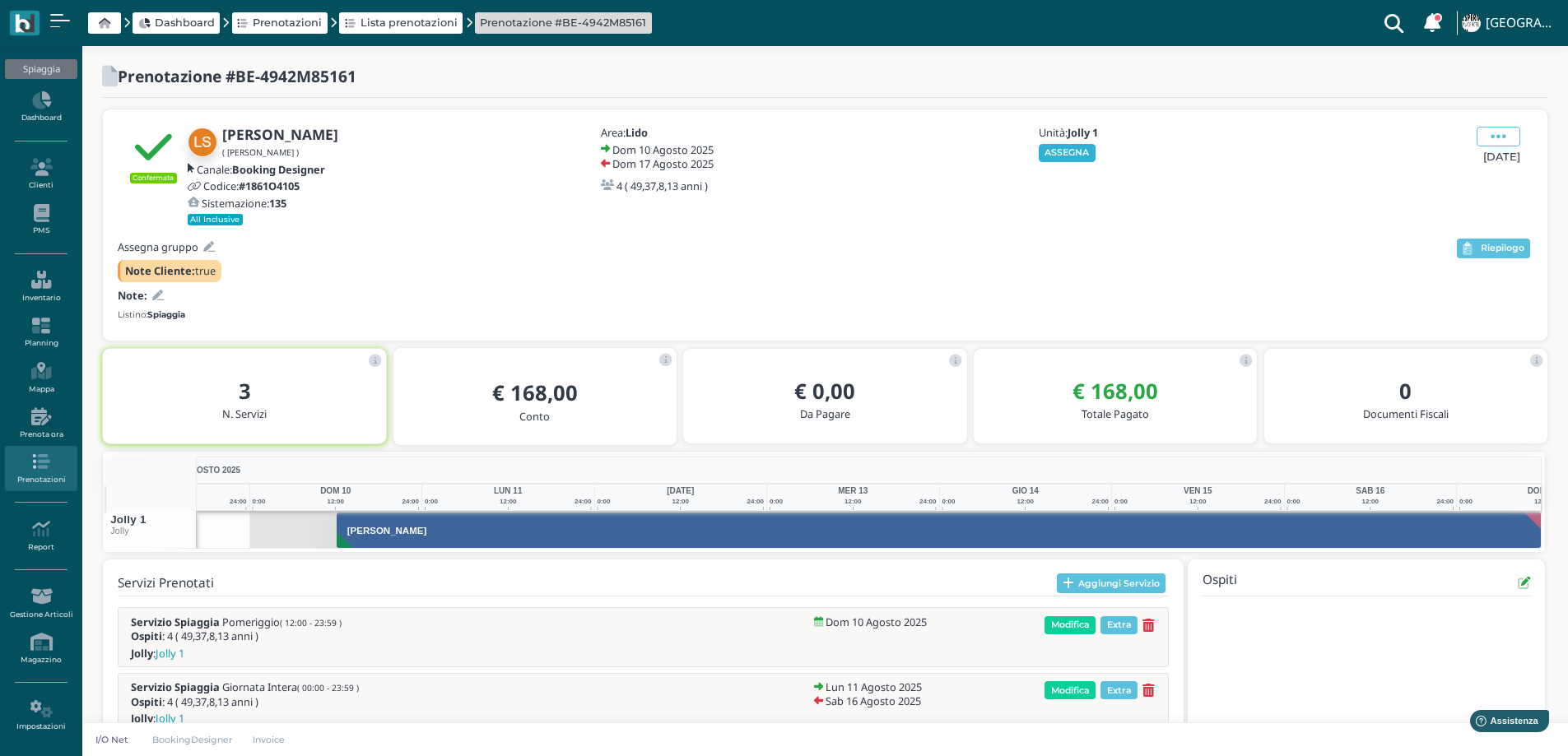
click at [1058, 151] on button "ASSEGNA" at bounding box center [1067, 152] width 57 height 19
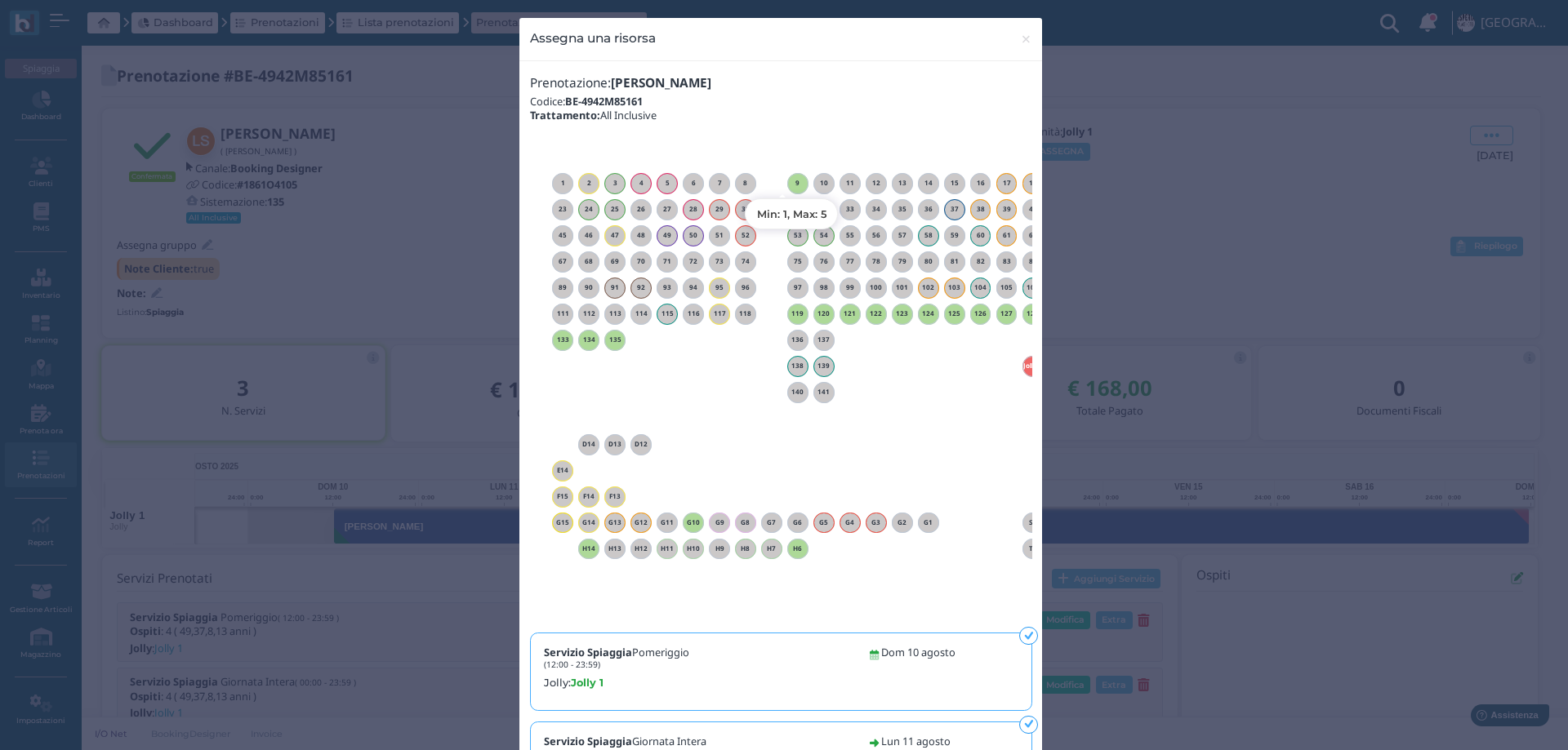
click at [794, 181] on h6 "9" at bounding box center [798, 183] width 21 height 8
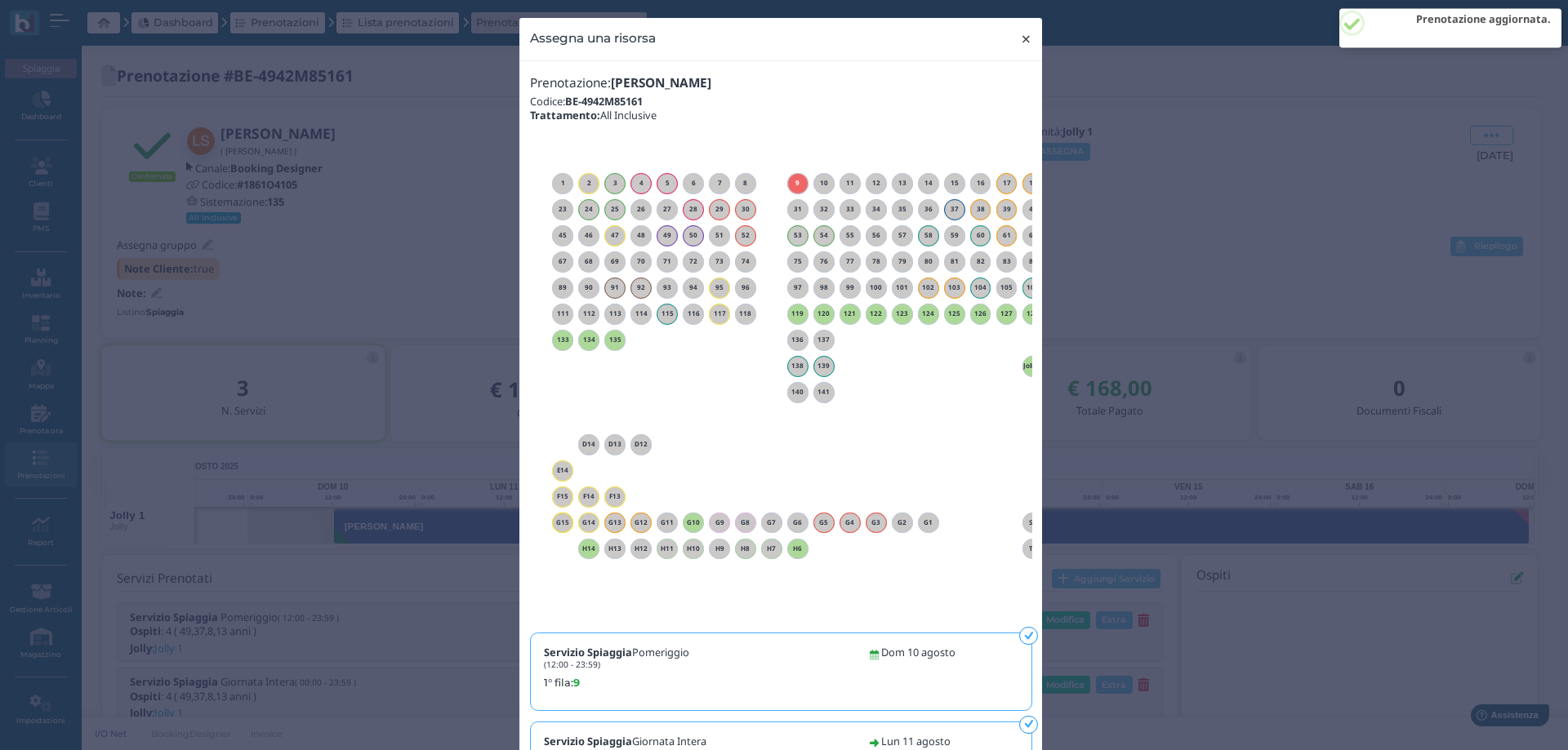
click at [1019, 40] on span "×" at bounding box center [1025, 39] width 13 height 21
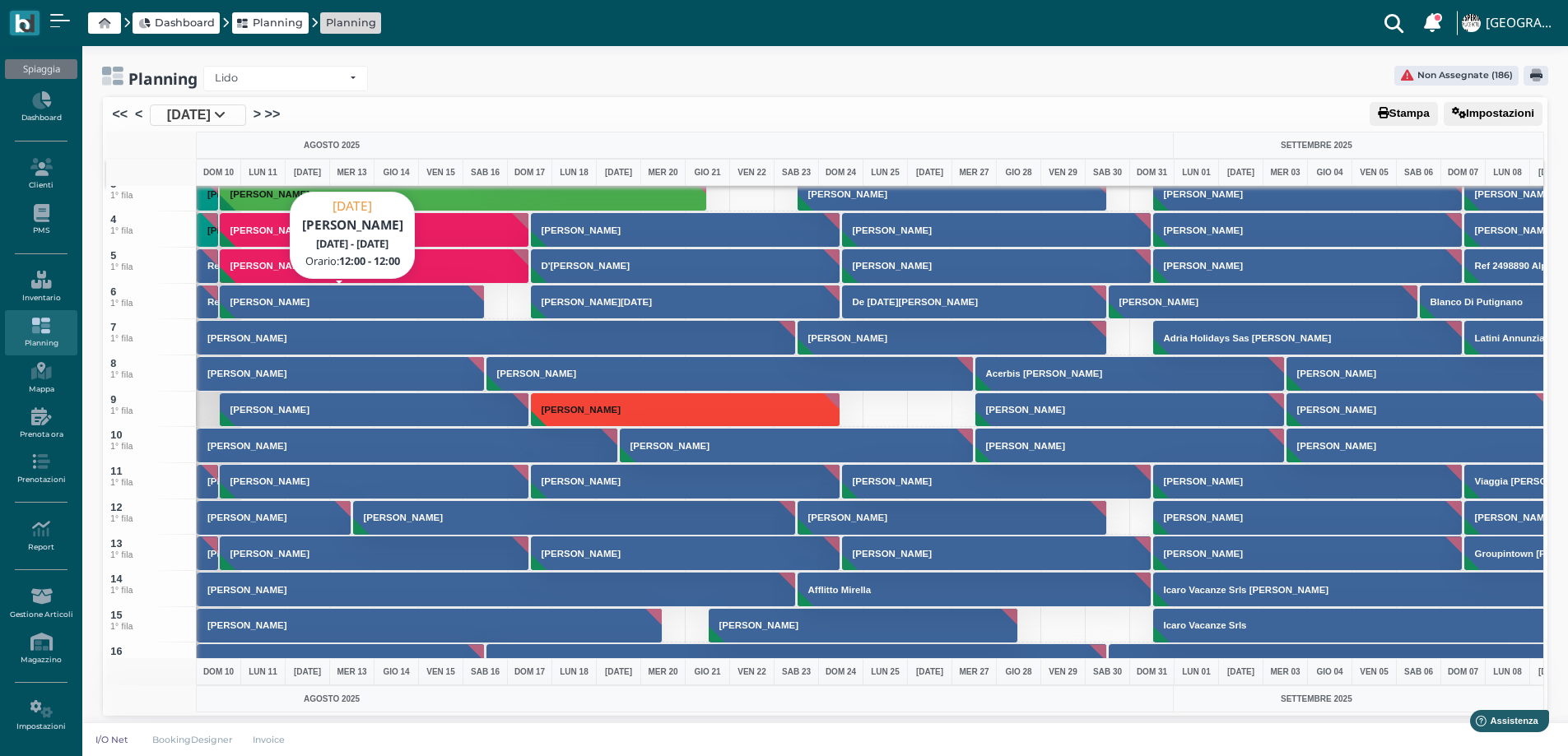
scroll to position [164, 0]
